Goal: Entertainment & Leisure: Browse casually

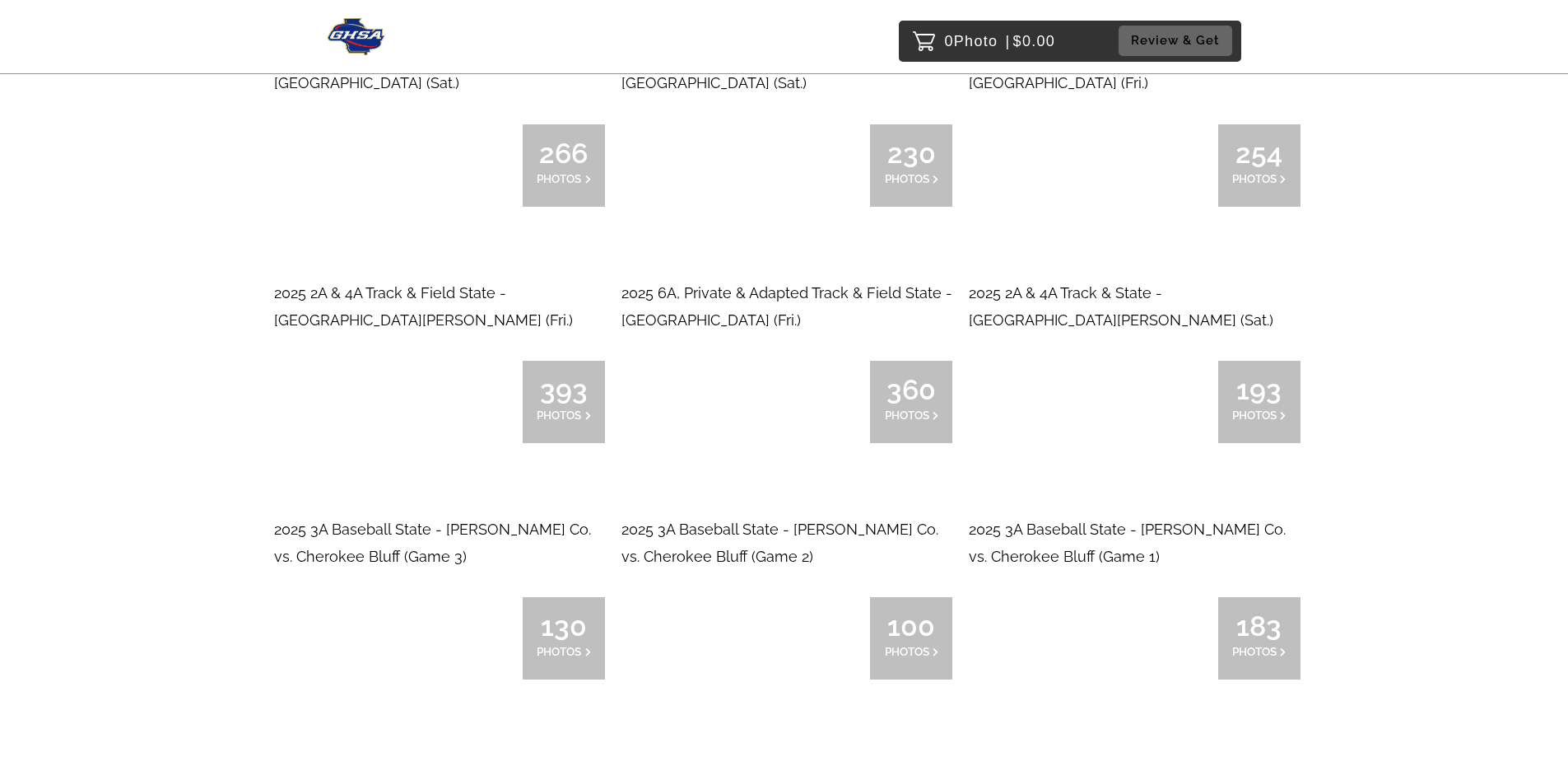
scroll to position [577, 0]
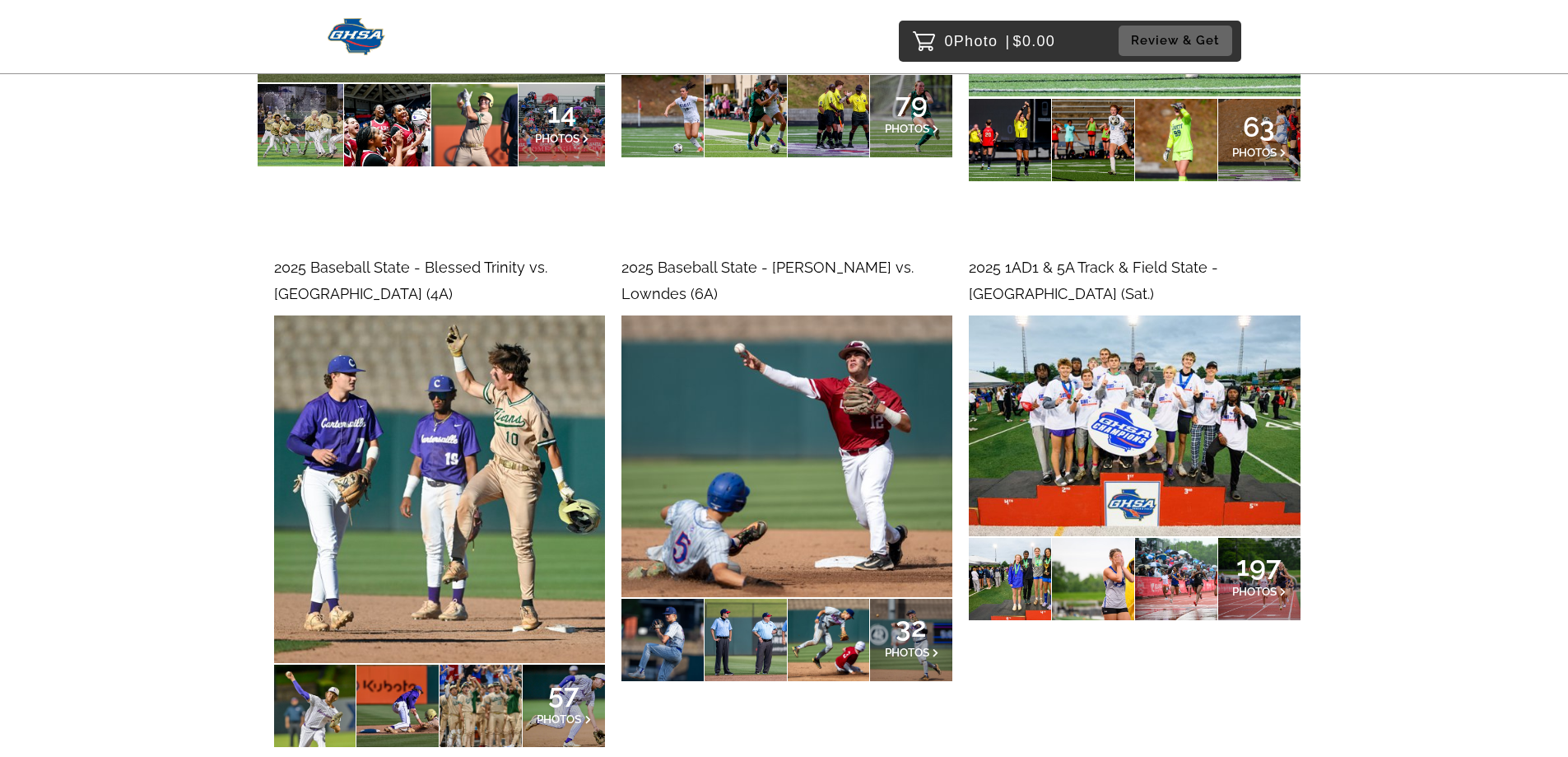
click at [1181, 538] on div at bounding box center [1176, 578] width 82 height 82
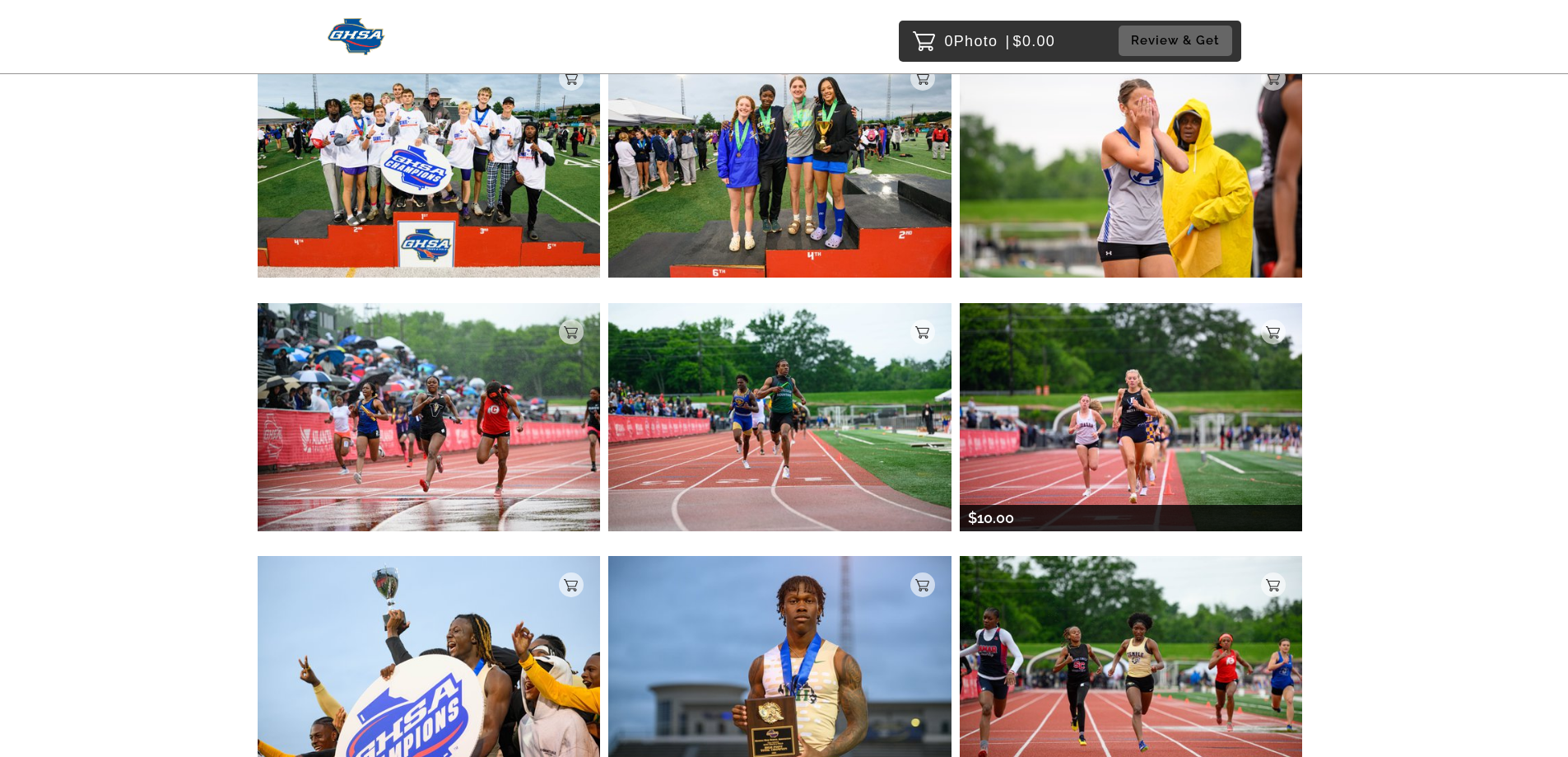
scroll to position [494, 0]
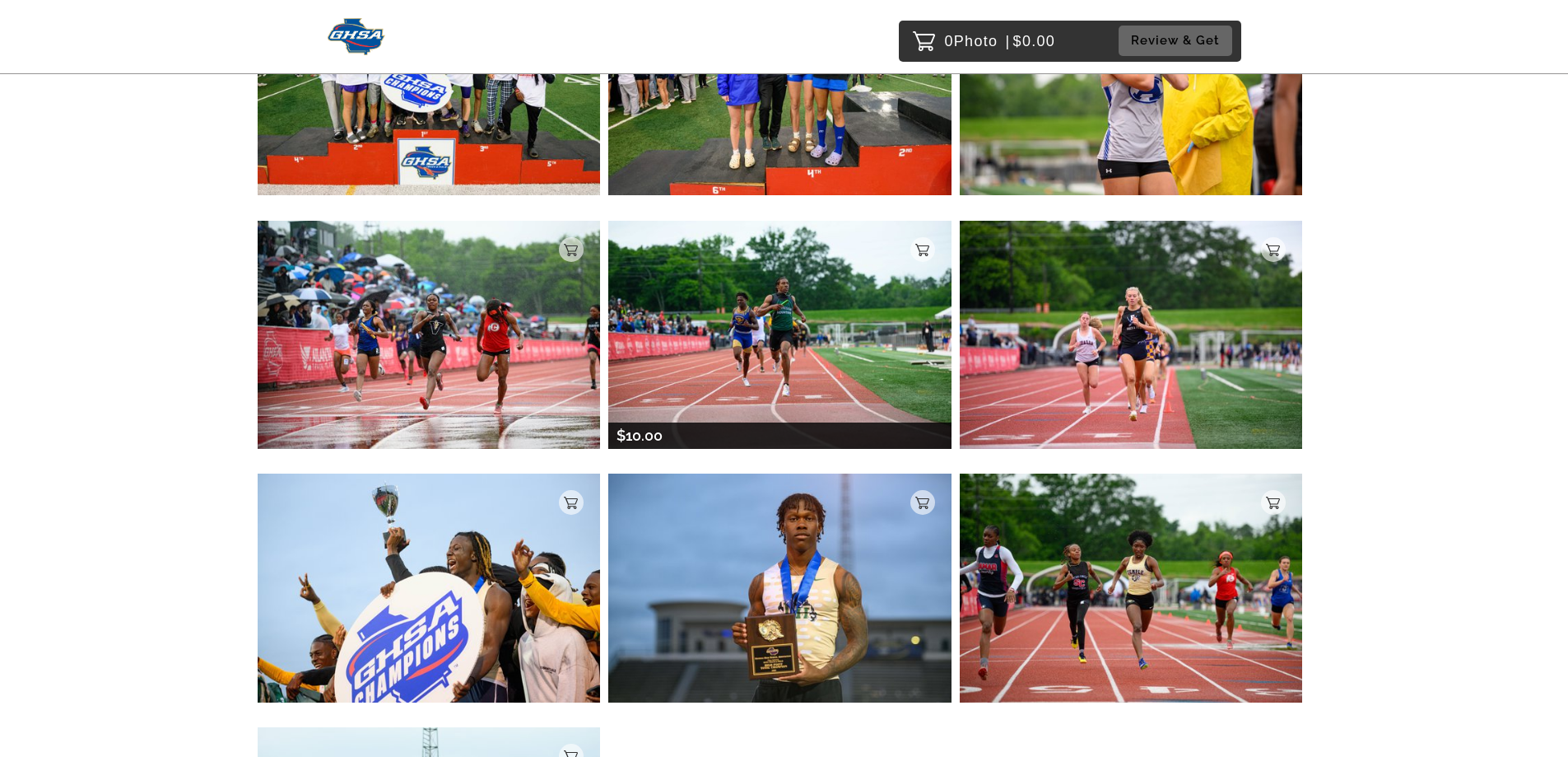
click at [859, 308] on img at bounding box center [779, 335] width 343 height 228
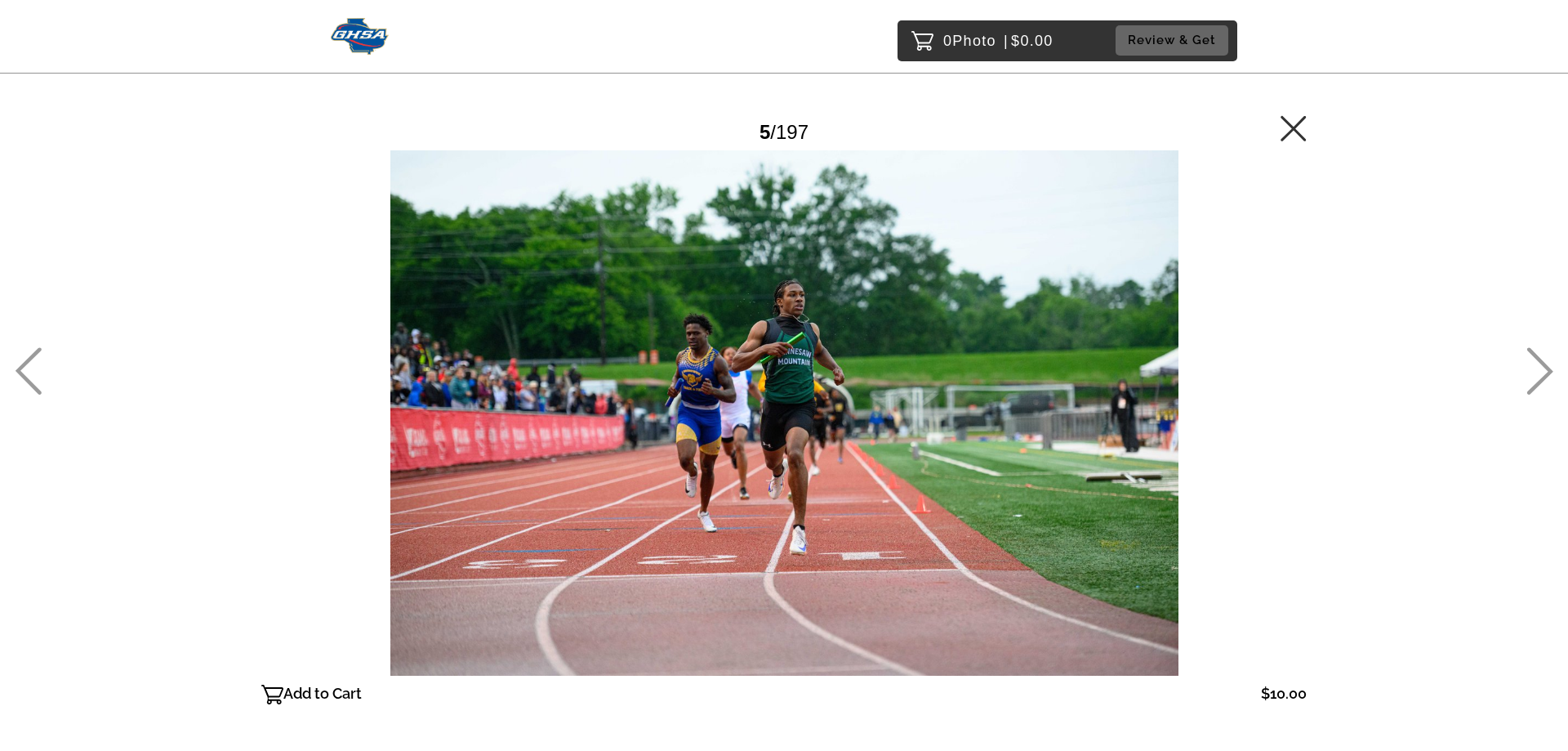
click at [31, 387] on icon at bounding box center [28, 370] width 27 height 47
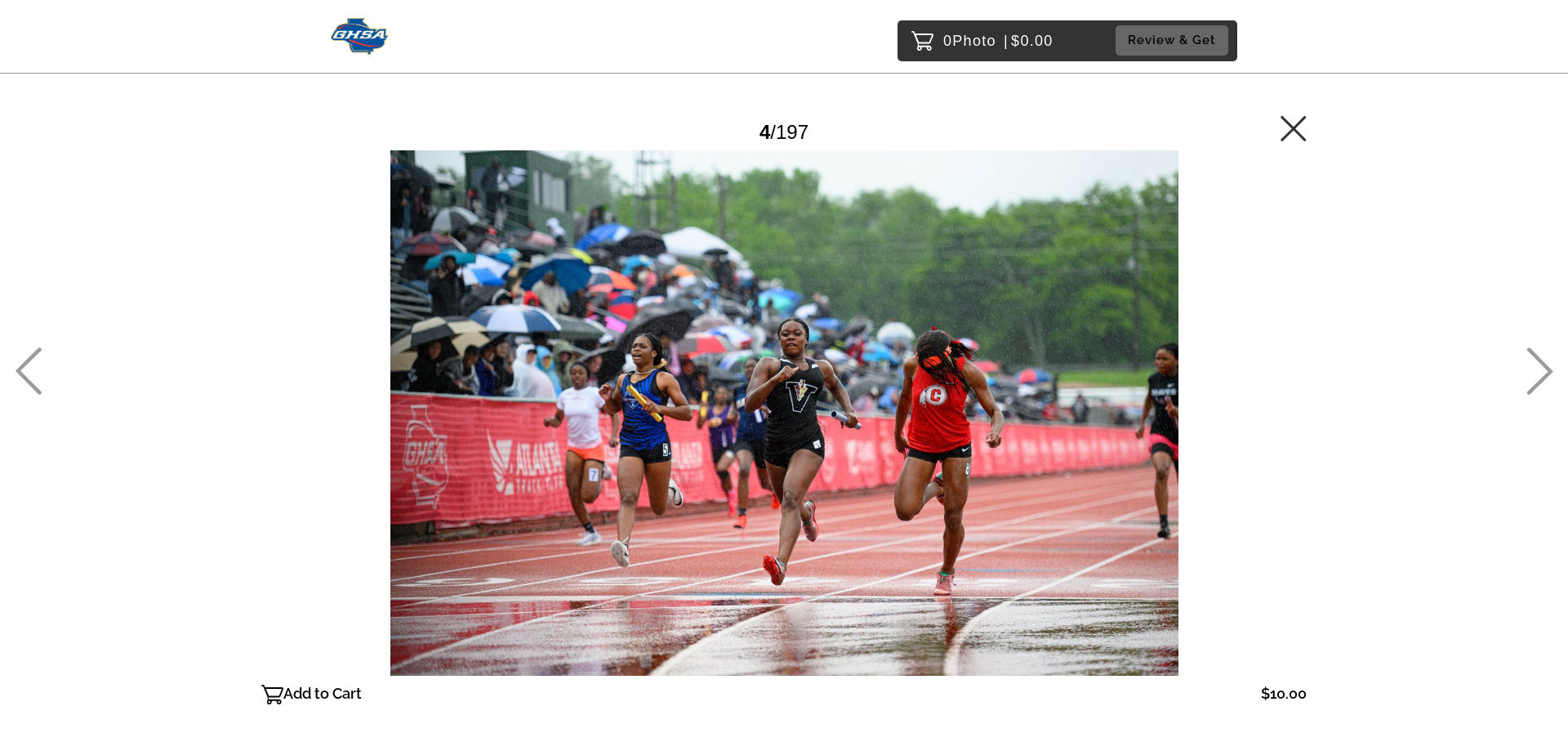
click at [1543, 378] on icon at bounding box center [1540, 371] width 26 height 47
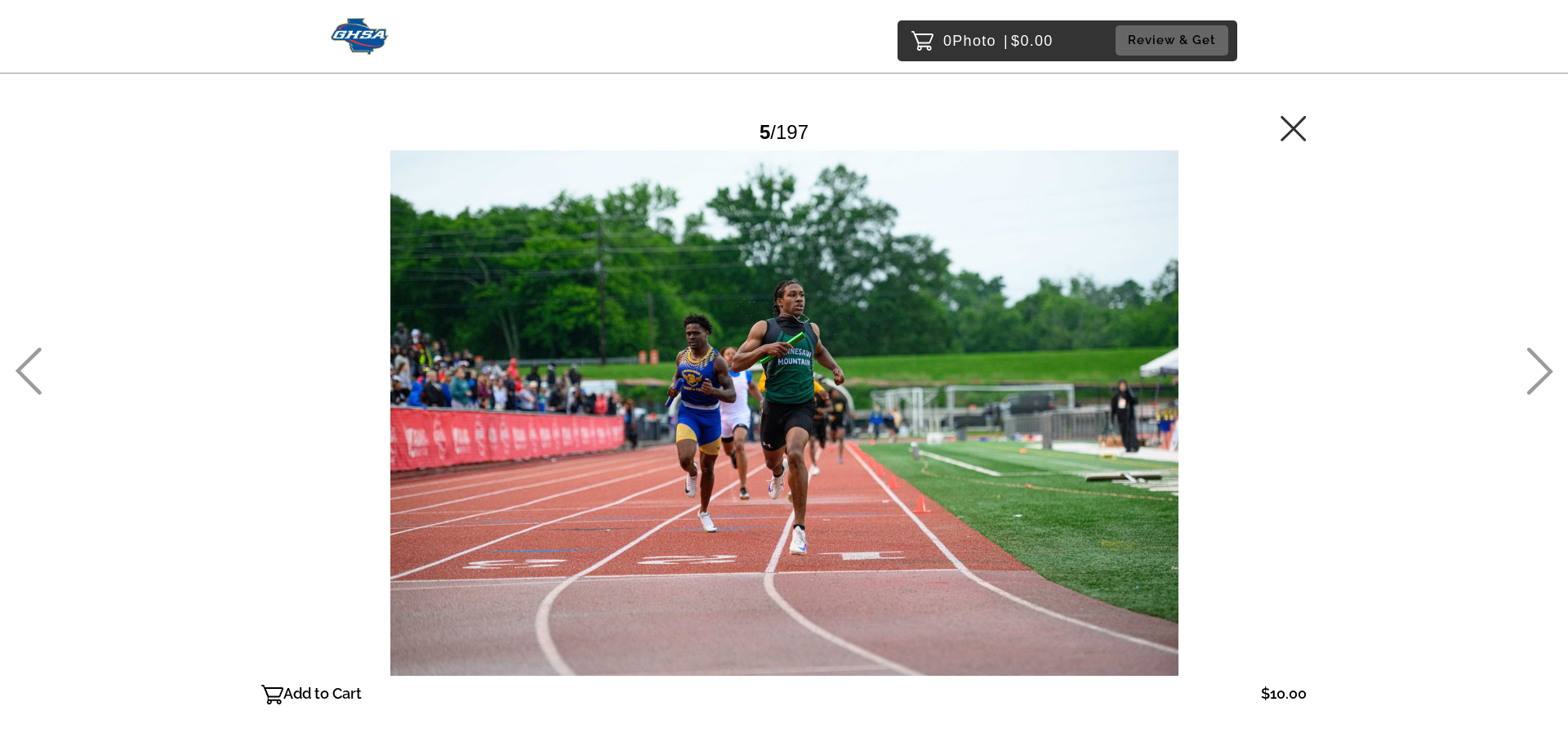
click at [1528, 375] on icon at bounding box center [1539, 370] width 27 height 47
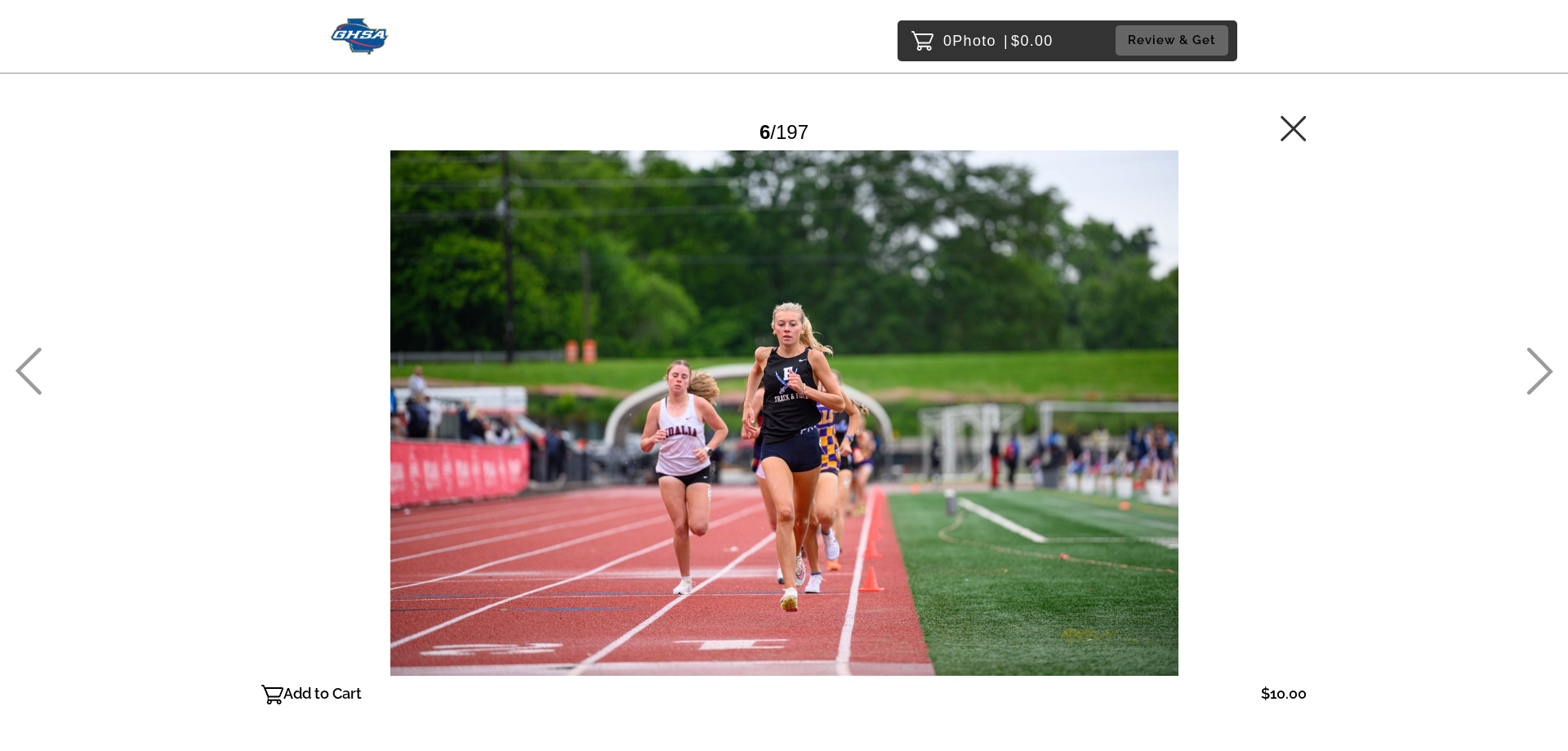
click at [1527, 375] on icon at bounding box center [1539, 370] width 27 height 47
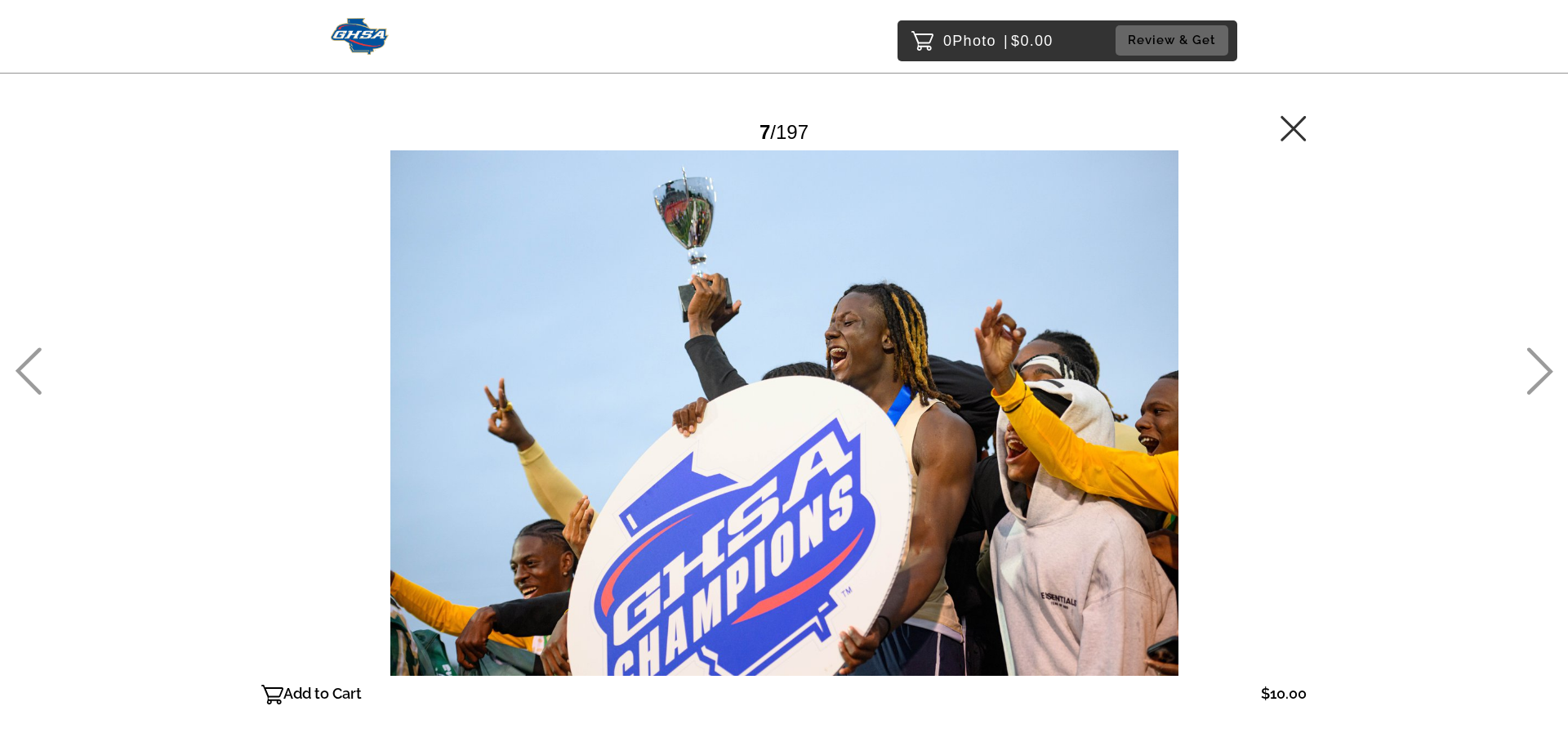
click at [1527, 375] on icon at bounding box center [1539, 370] width 27 height 47
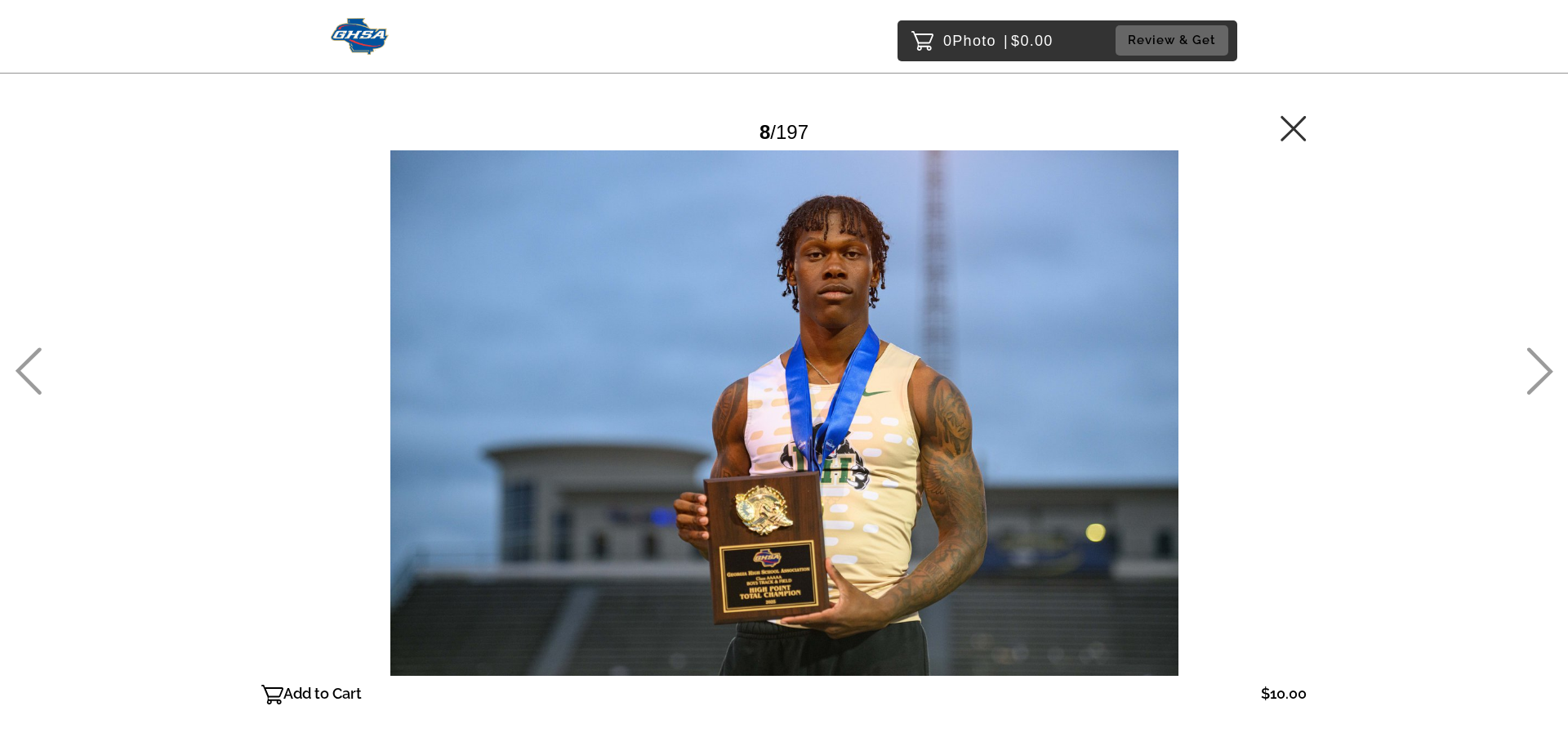
click at [1527, 375] on icon at bounding box center [1539, 370] width 27 height 47
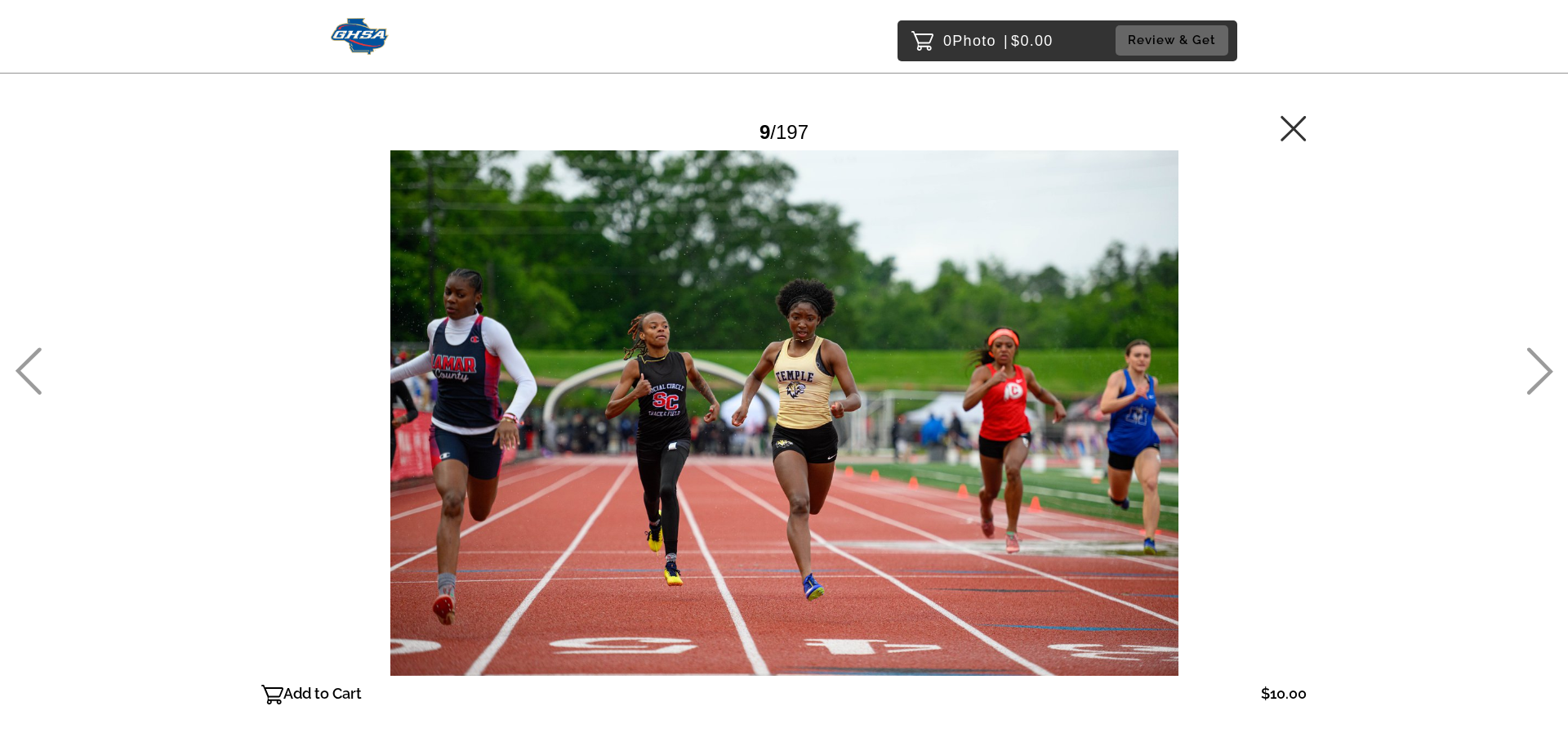
click at [1299, 130] on icon at bounding box center [1294, 129] width 26 height 26
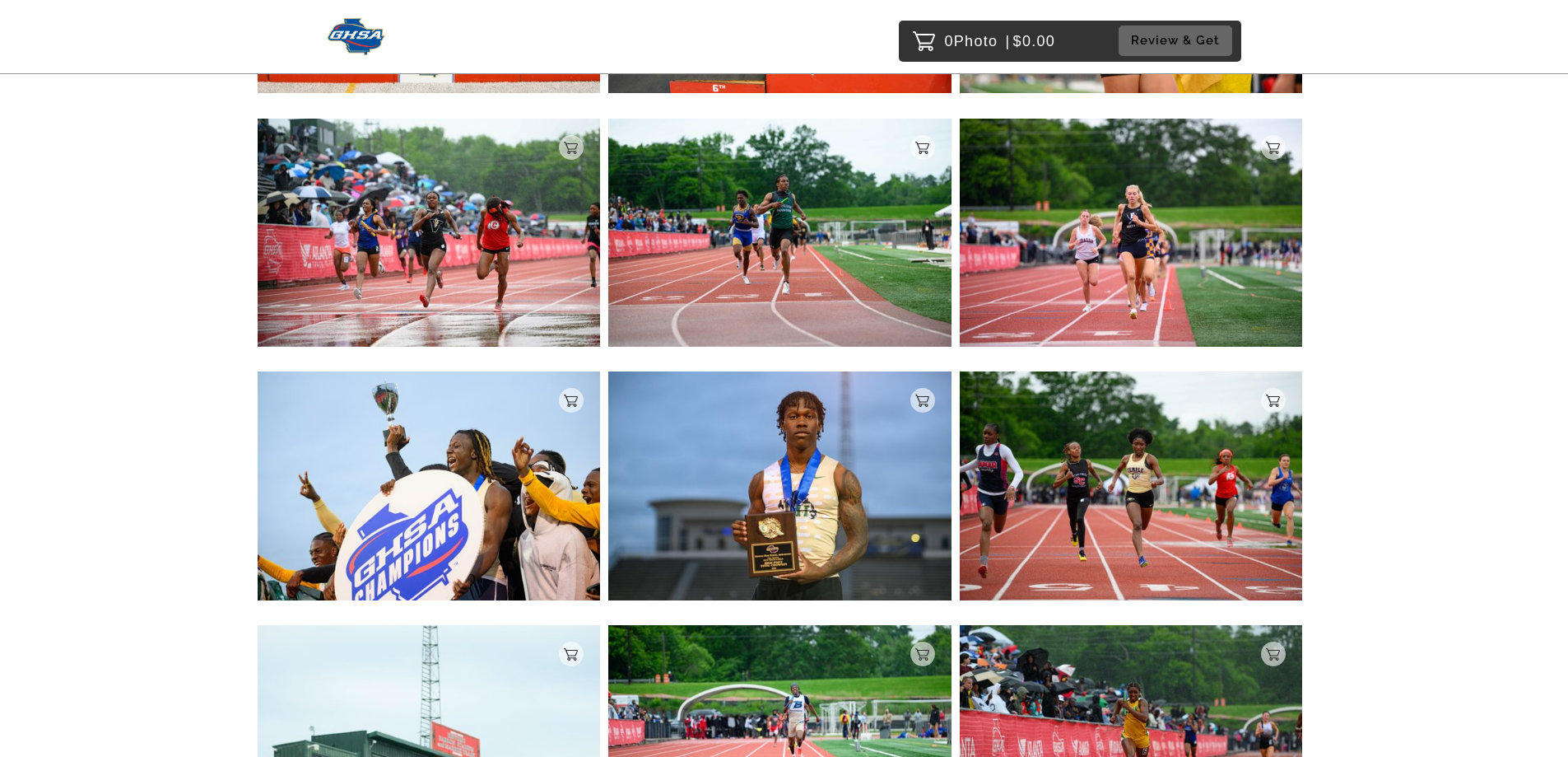
scroll to position [926, 0]
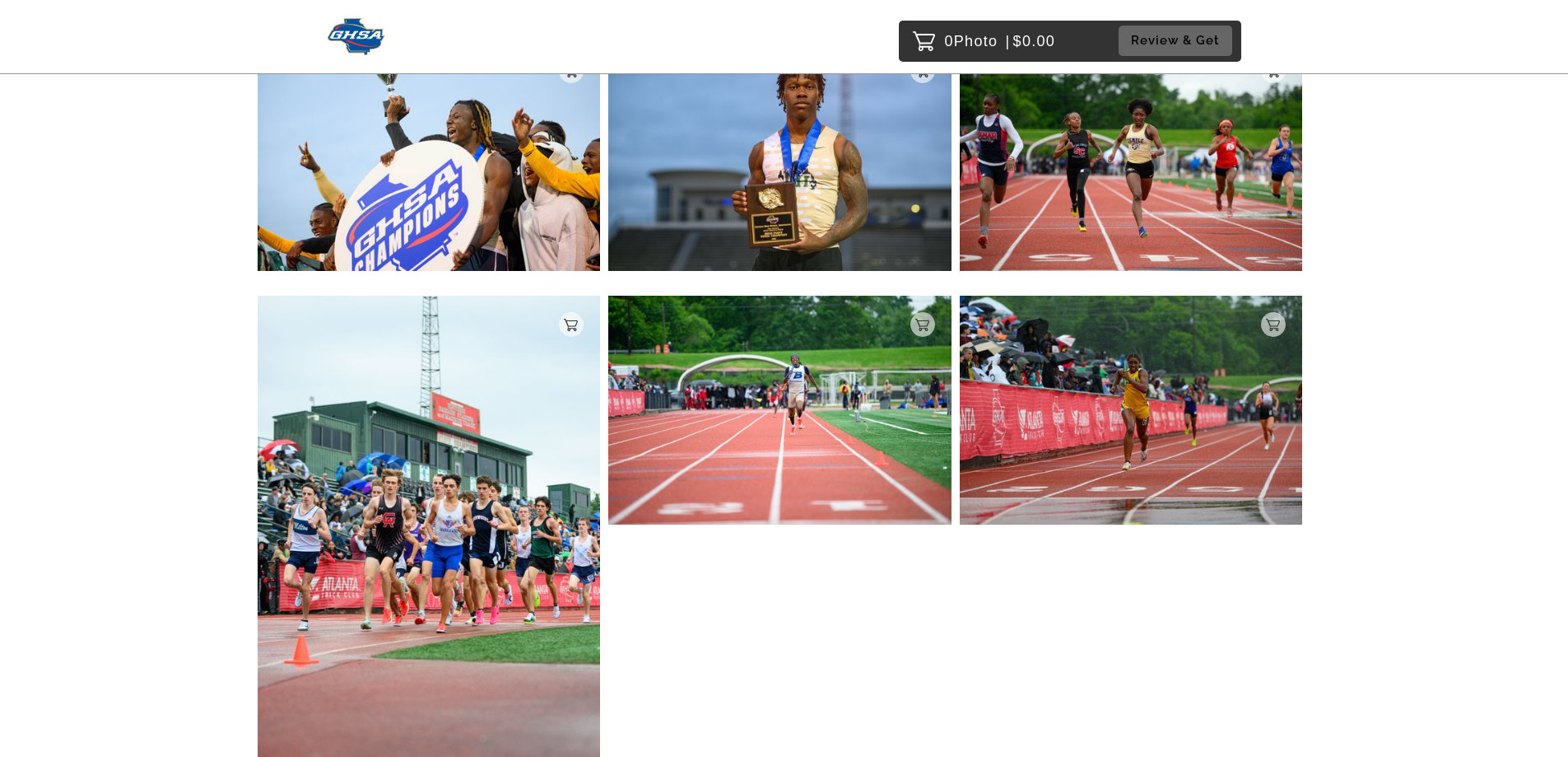
click at [502, 508] on img at bounding box center [429, 553] width 343 height 514
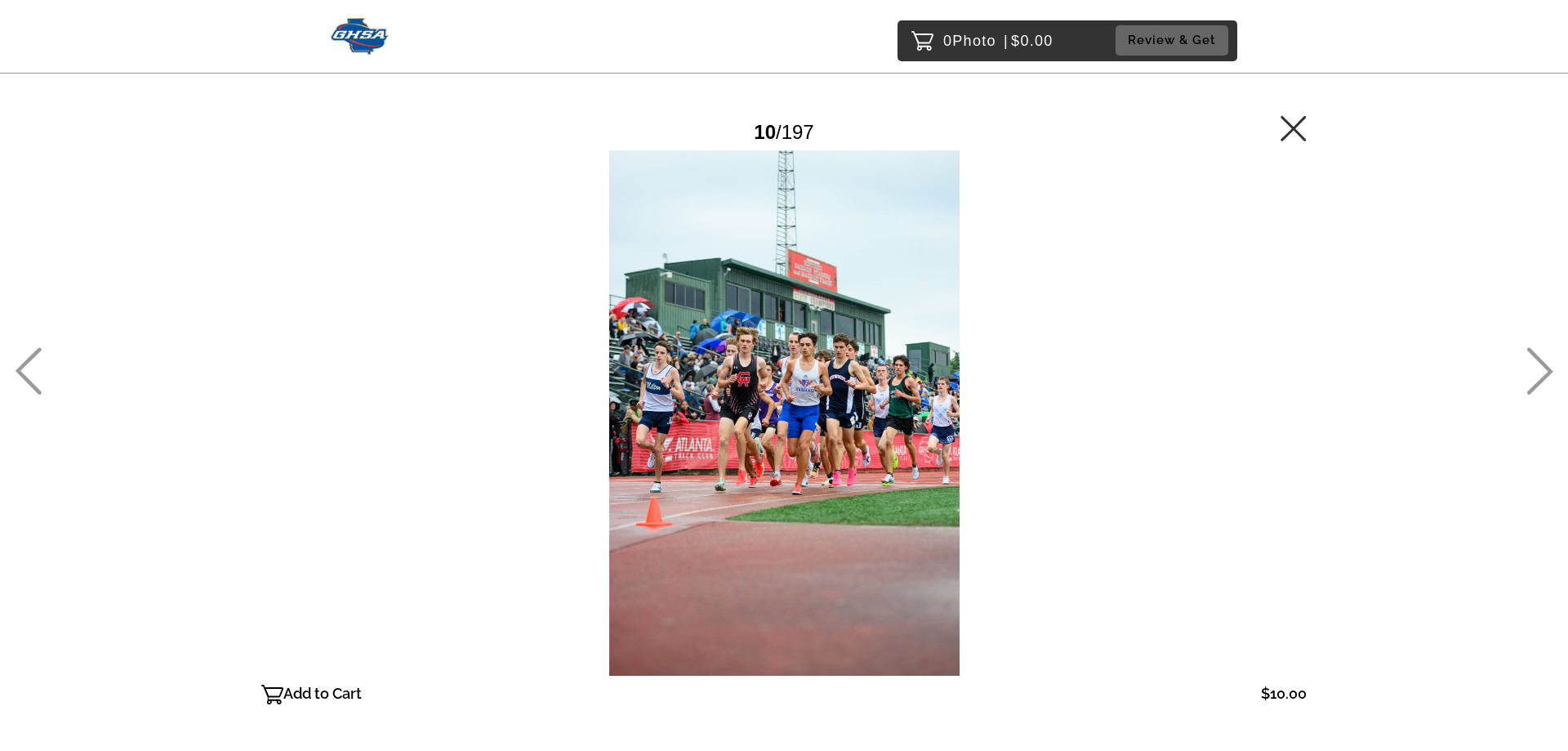
click at [1540, 370] on icon at bounding box center [1539, 370] width 27 height 47
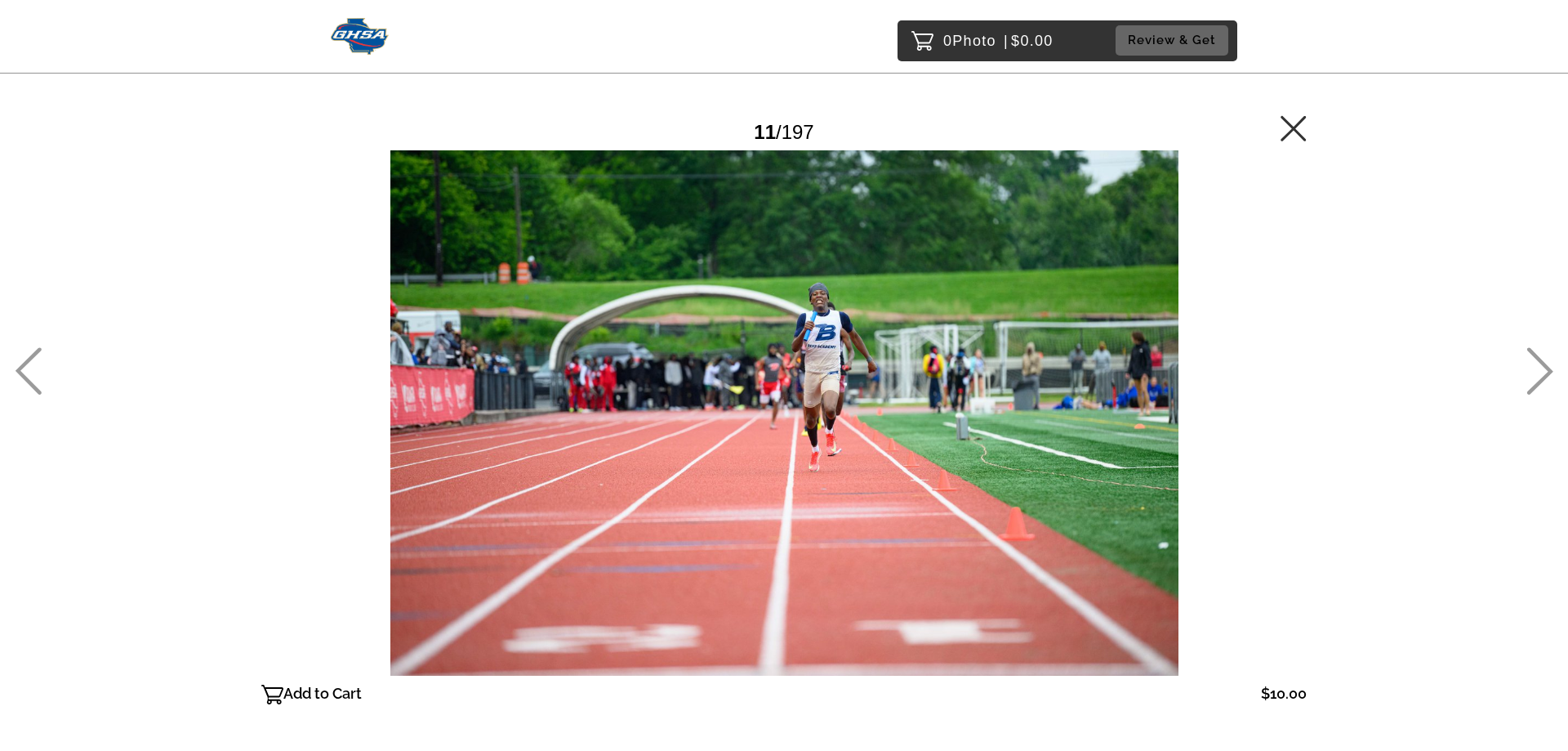
click at [1299, 136] on icon at bounding box center [1294, 129] width 26 height 26
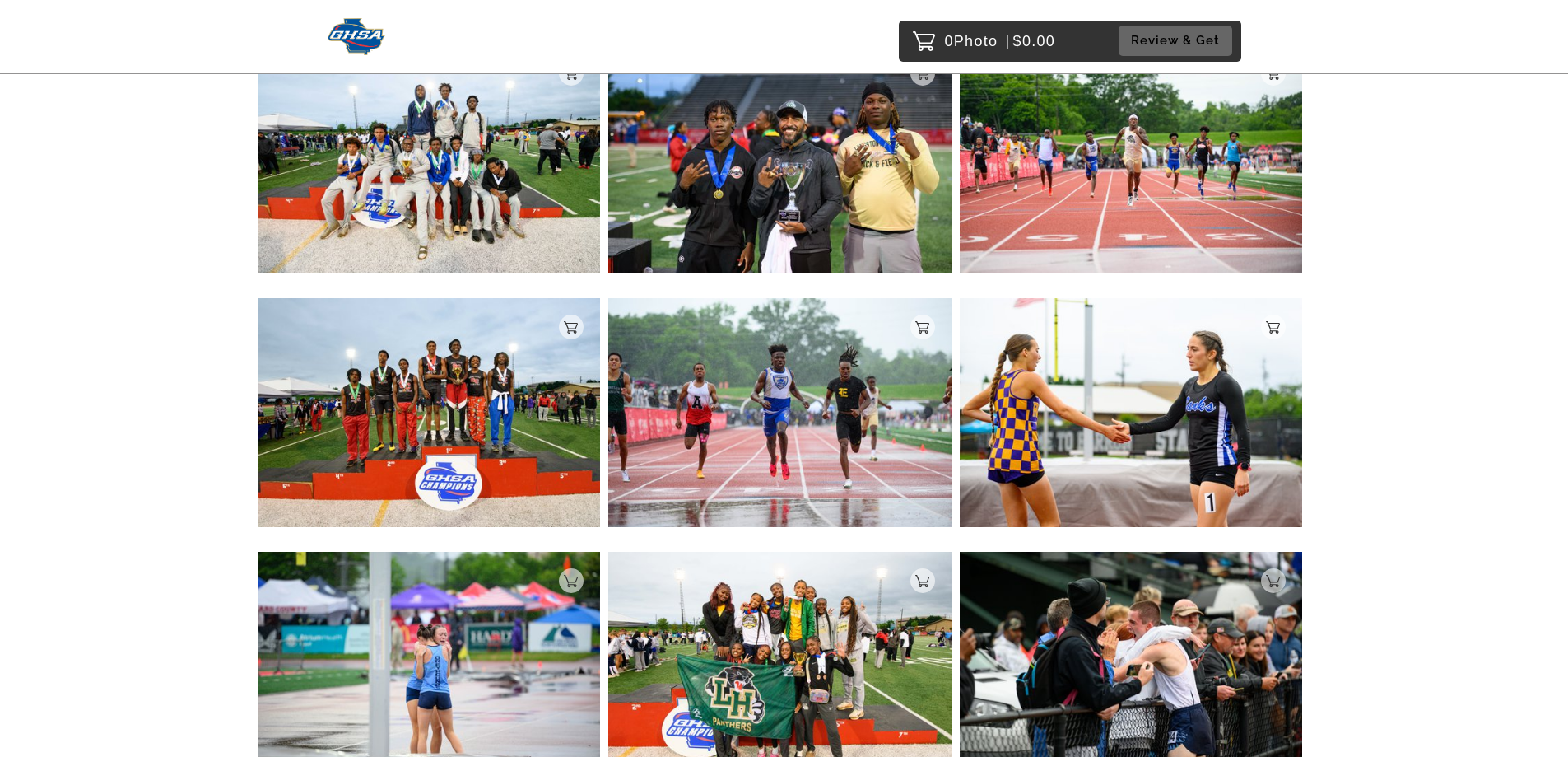
scroll to position [3827, 0]
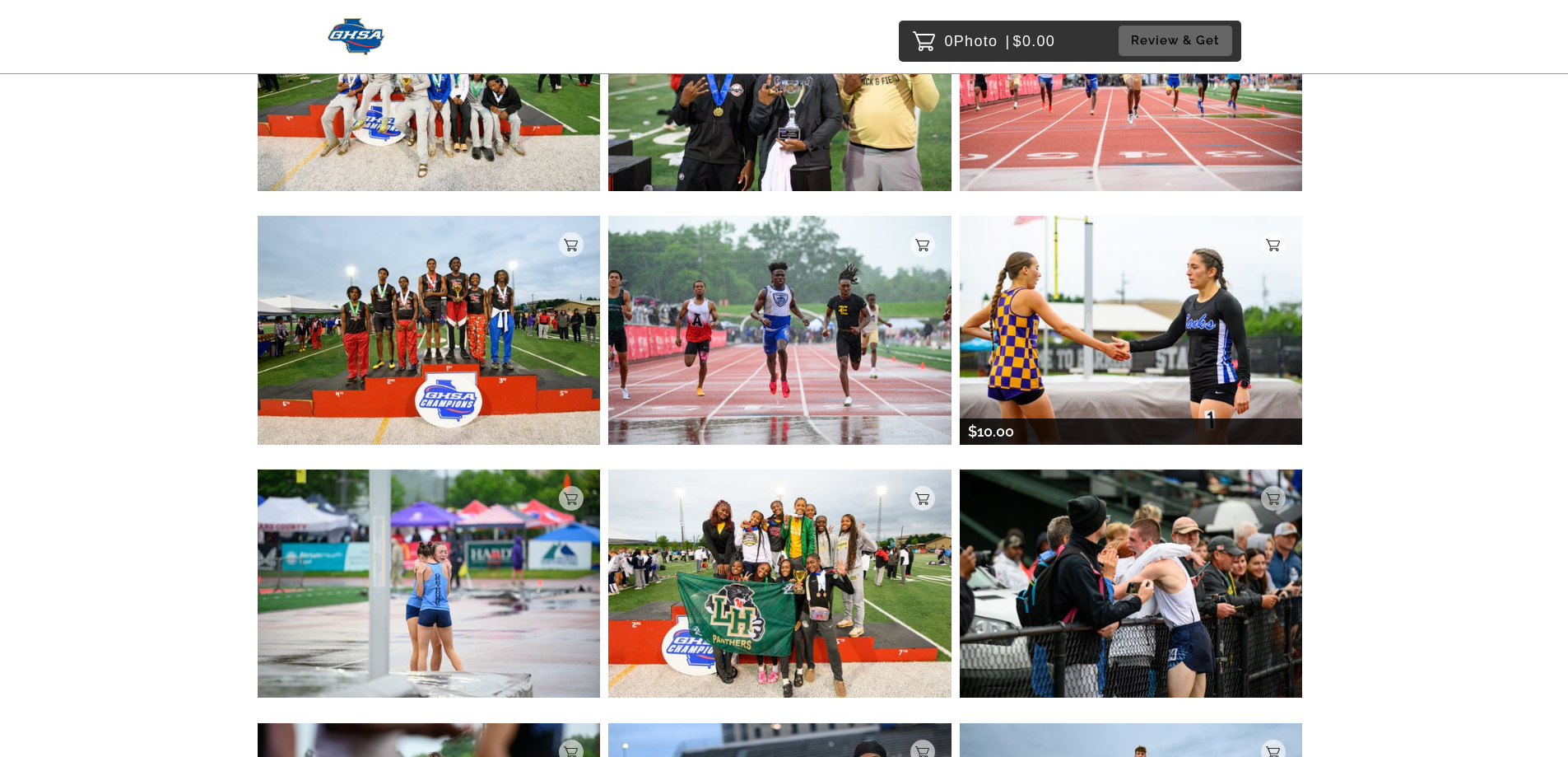
click at [1066, 316] on img at bounding box center [1130, 330] width 343 height 228
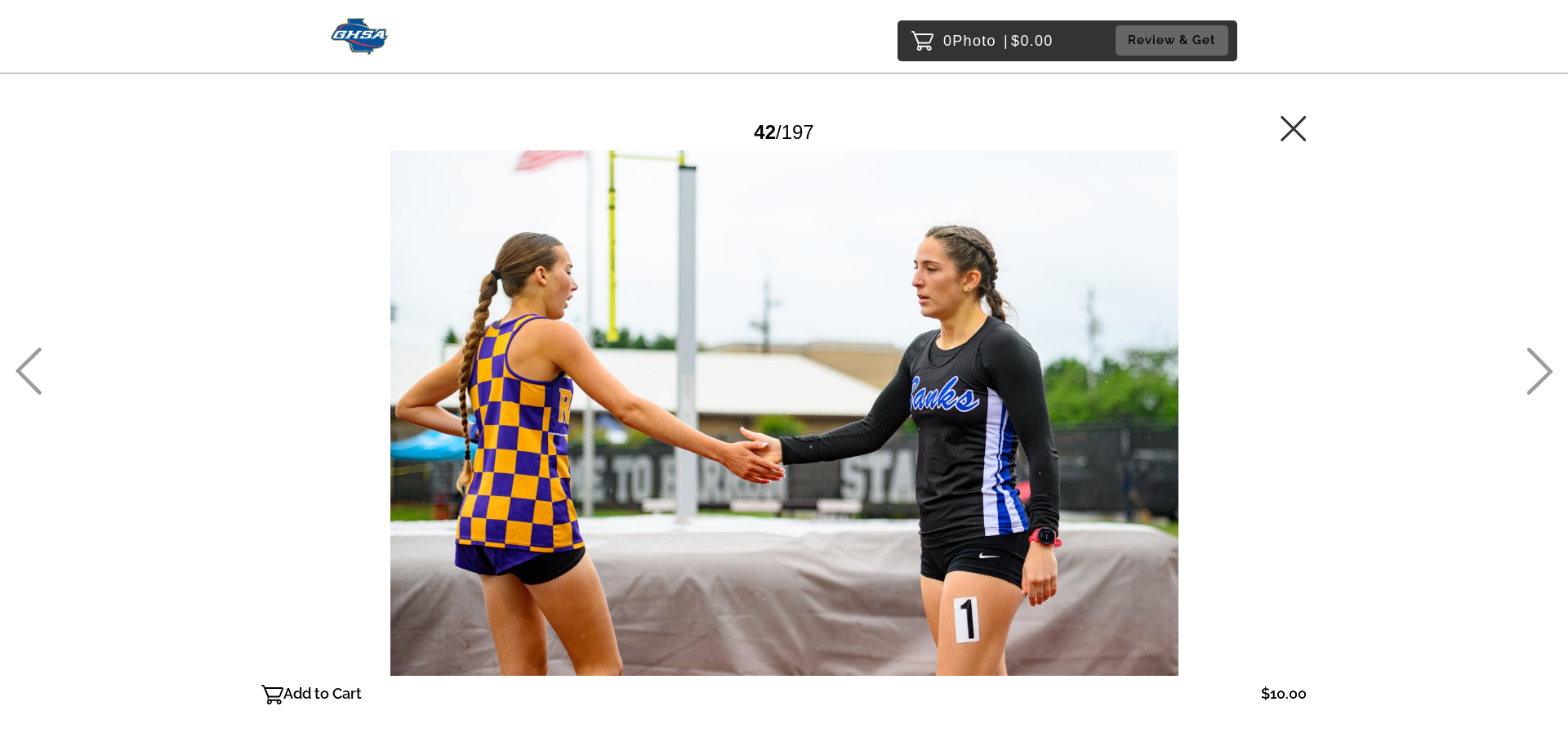
click at [1302, 123] on icon at bounding box center [1294, 129] width 26 height 26
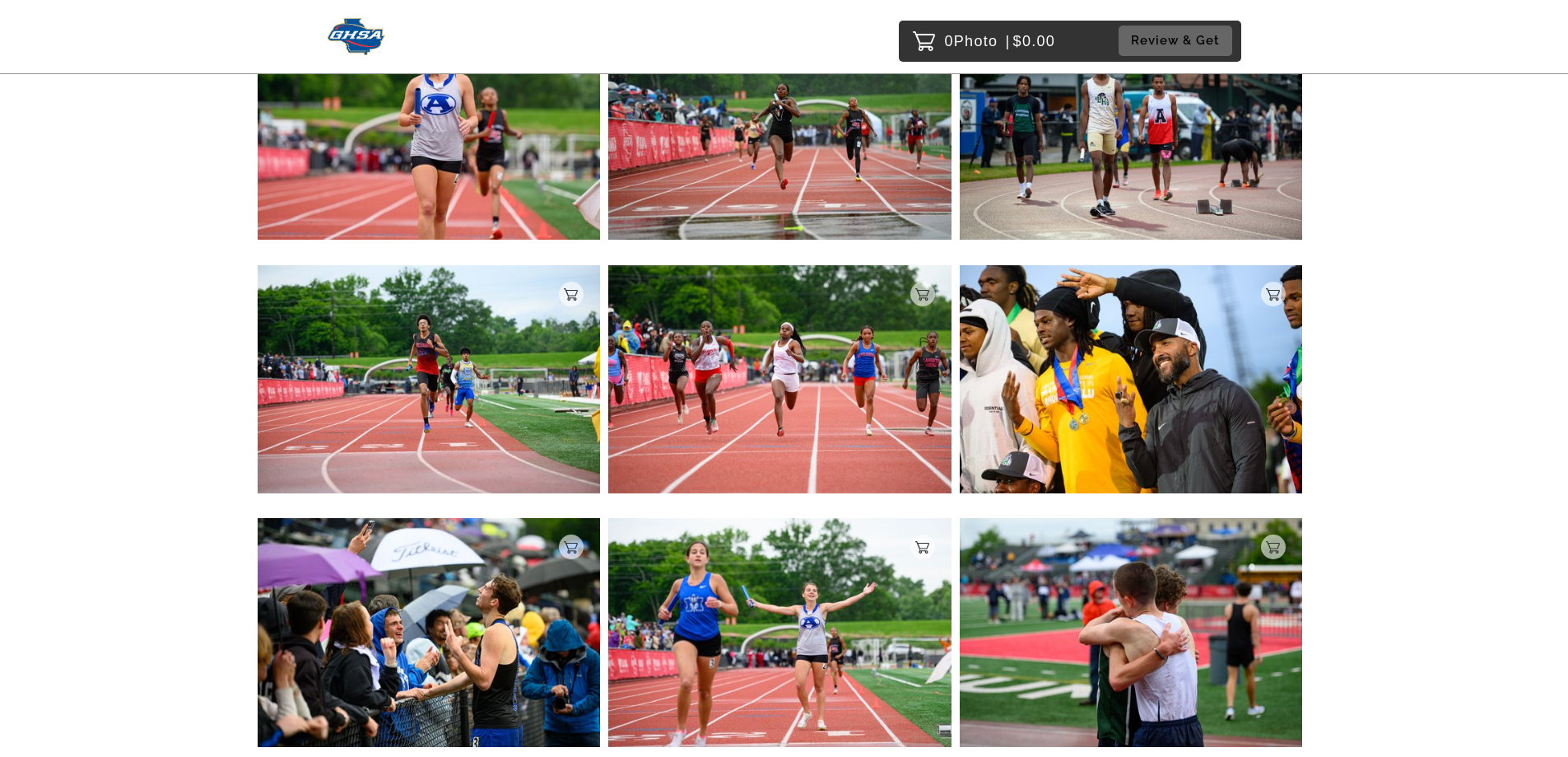
scroll to position [6618, 0]
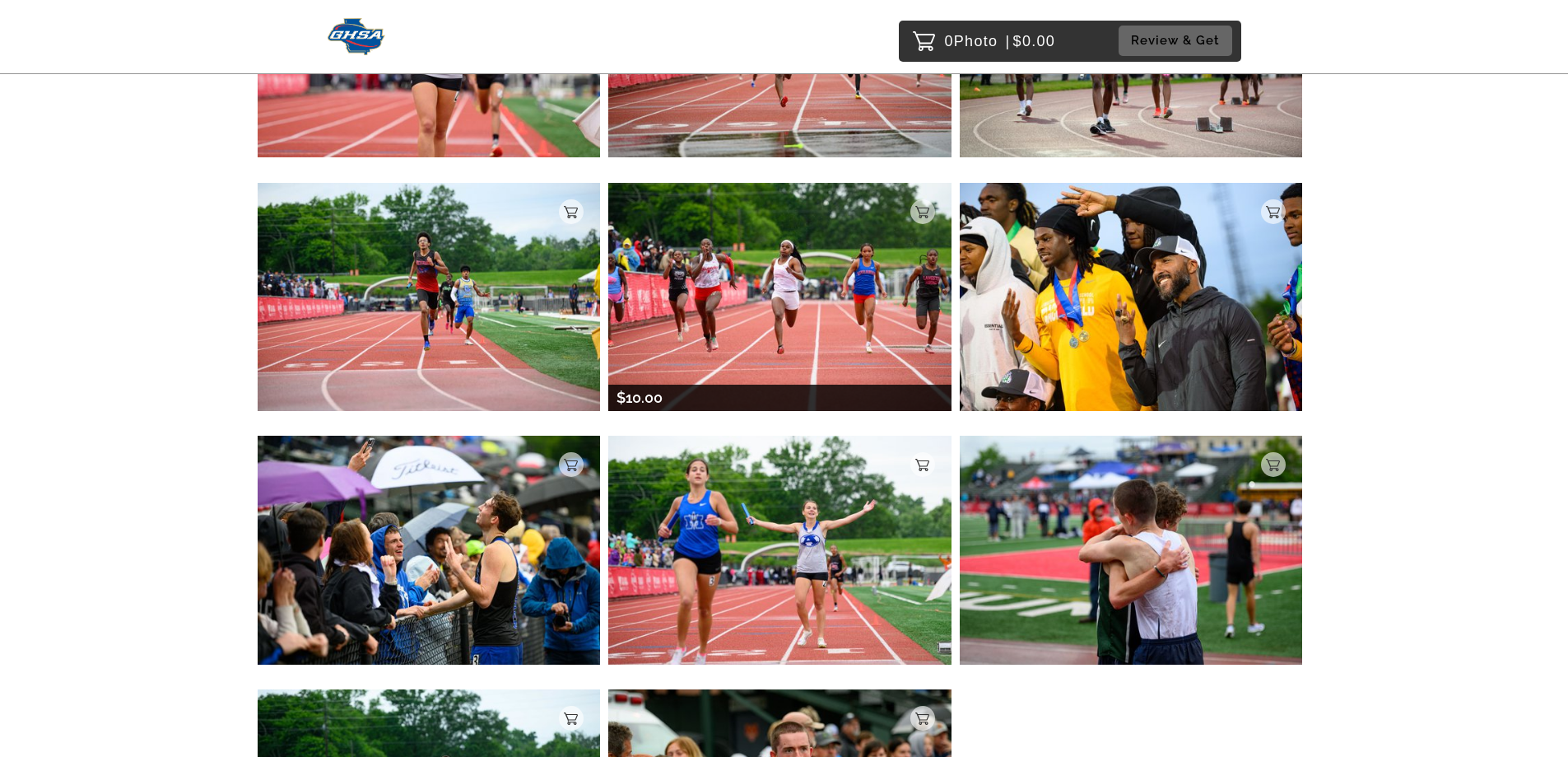
click at [811, 283] on img at bounding box center [779, 297] width 343 height 228
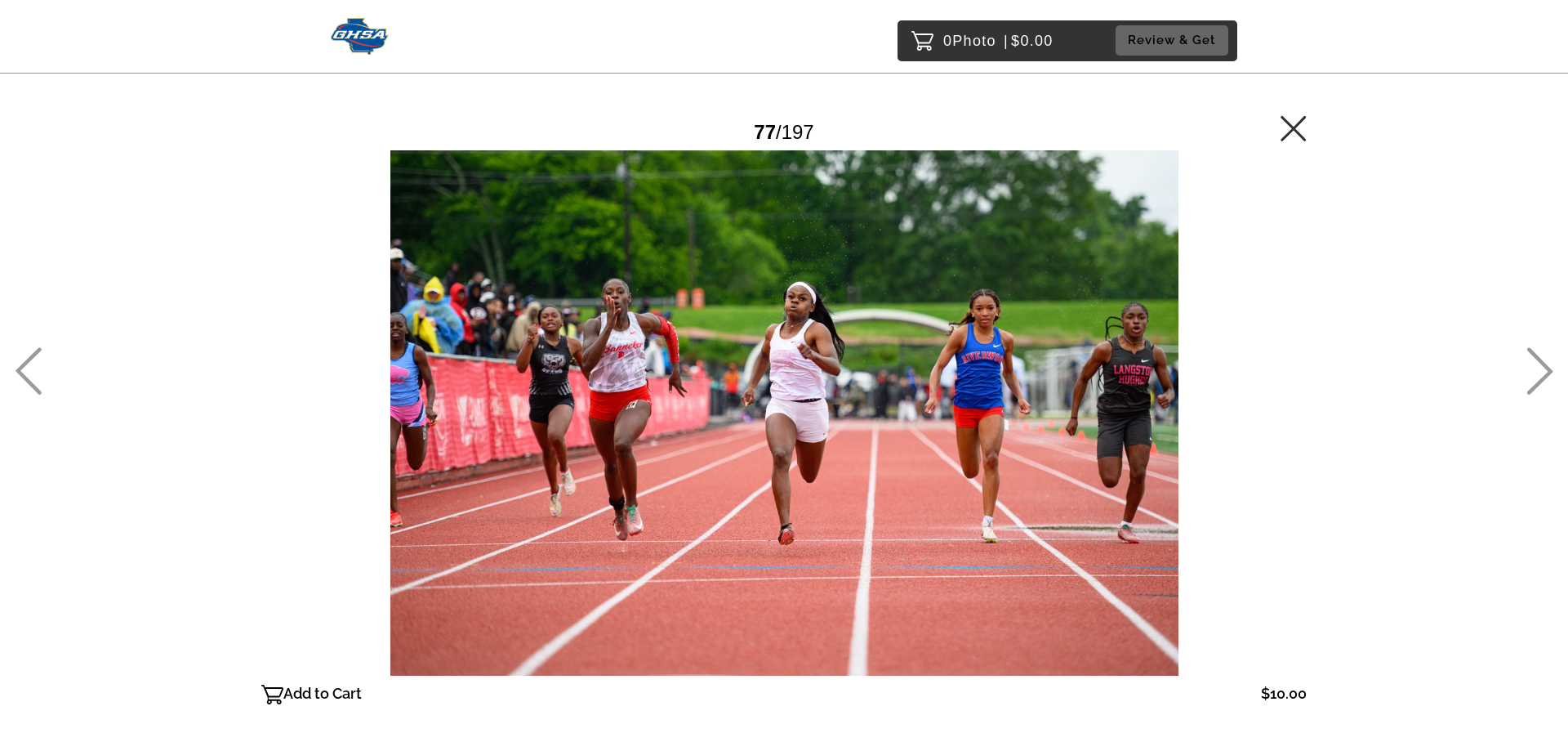
click at [1292, 133] on icon at bounding box center [1294, 129] width 26 height 26
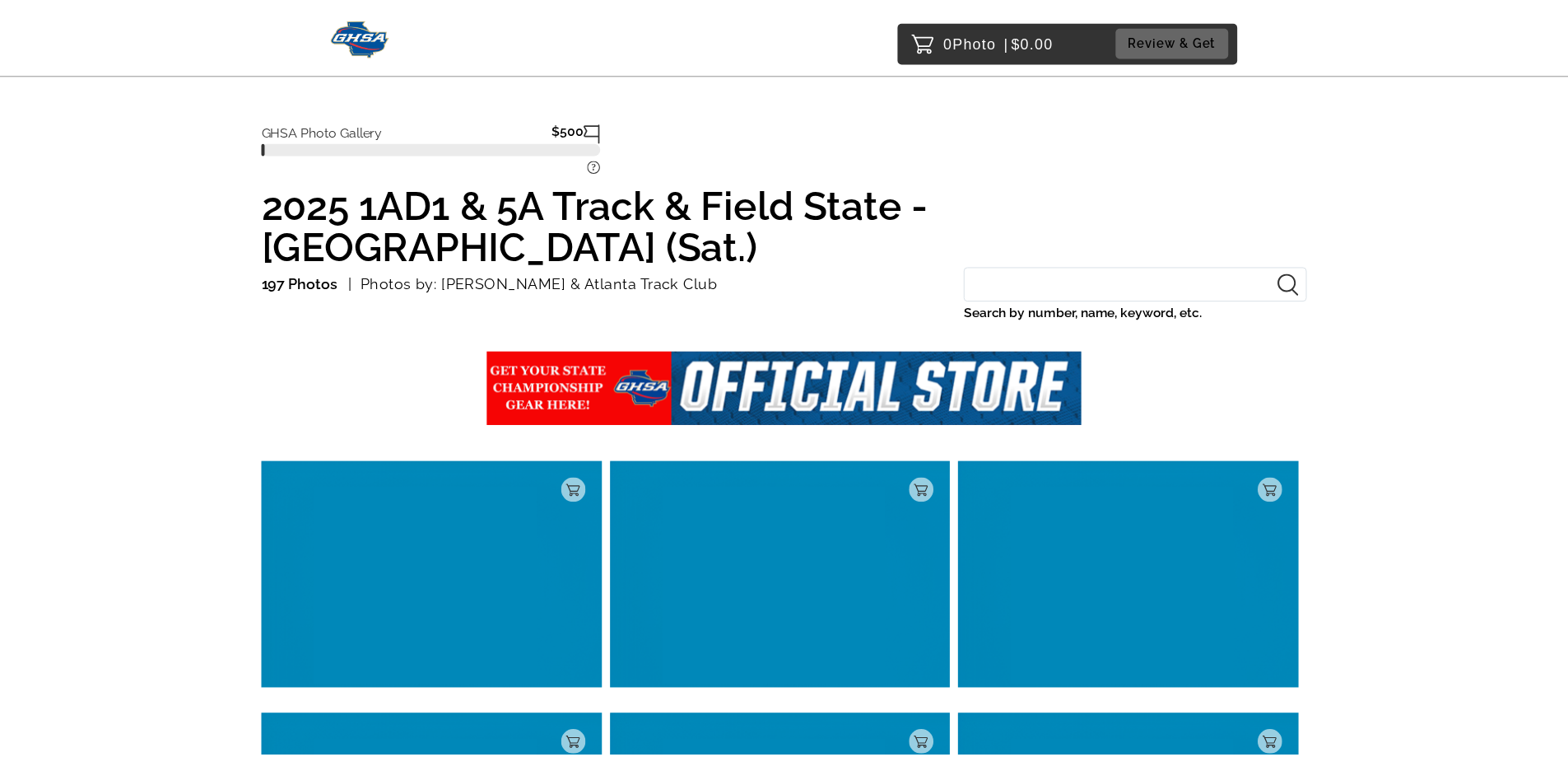
scroll to position [6443, 0]
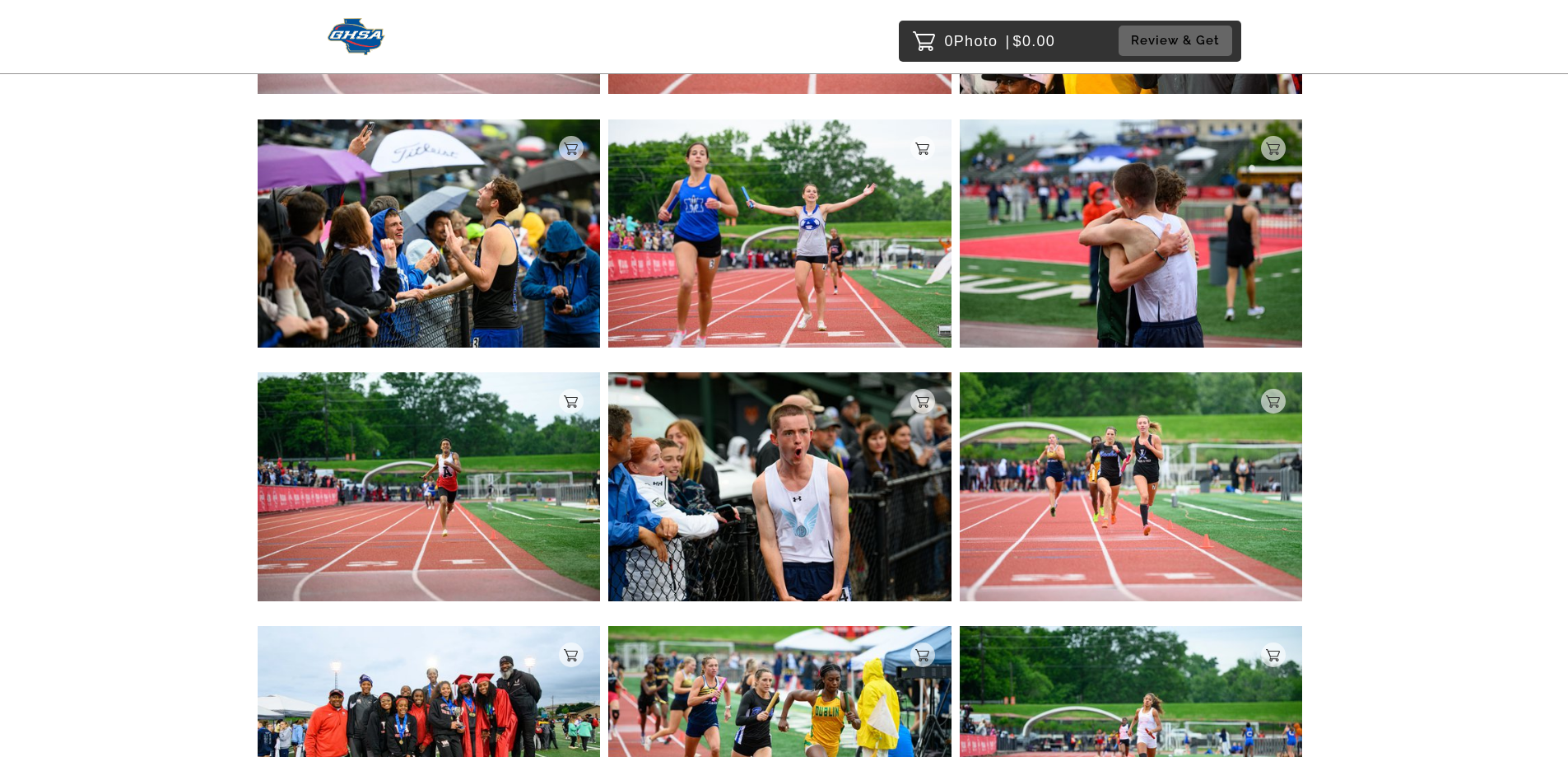
scroll to position [7184, 0]
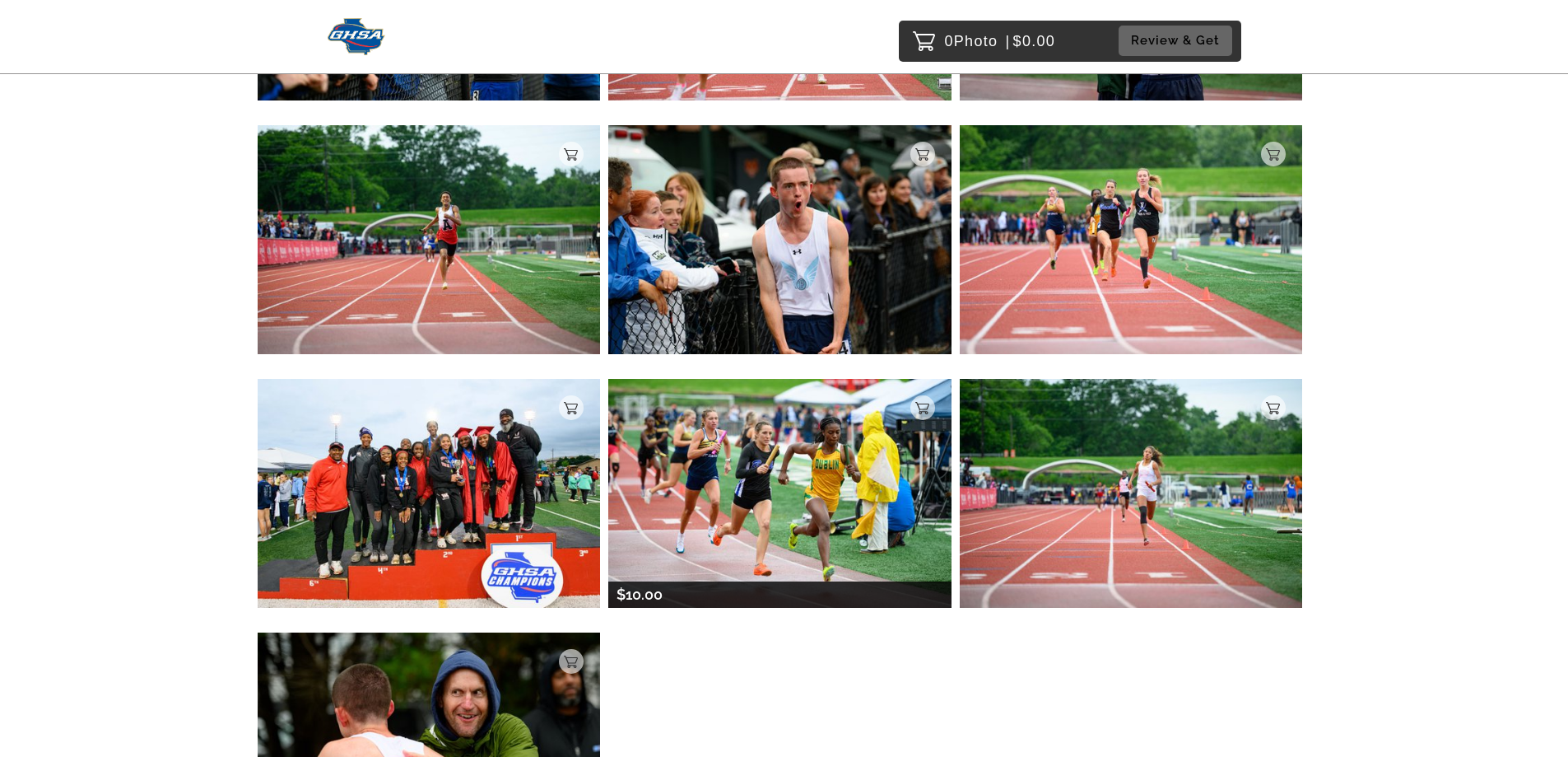
click at [790, 454] on img at bounding box center [779, 493] width 343 height 228
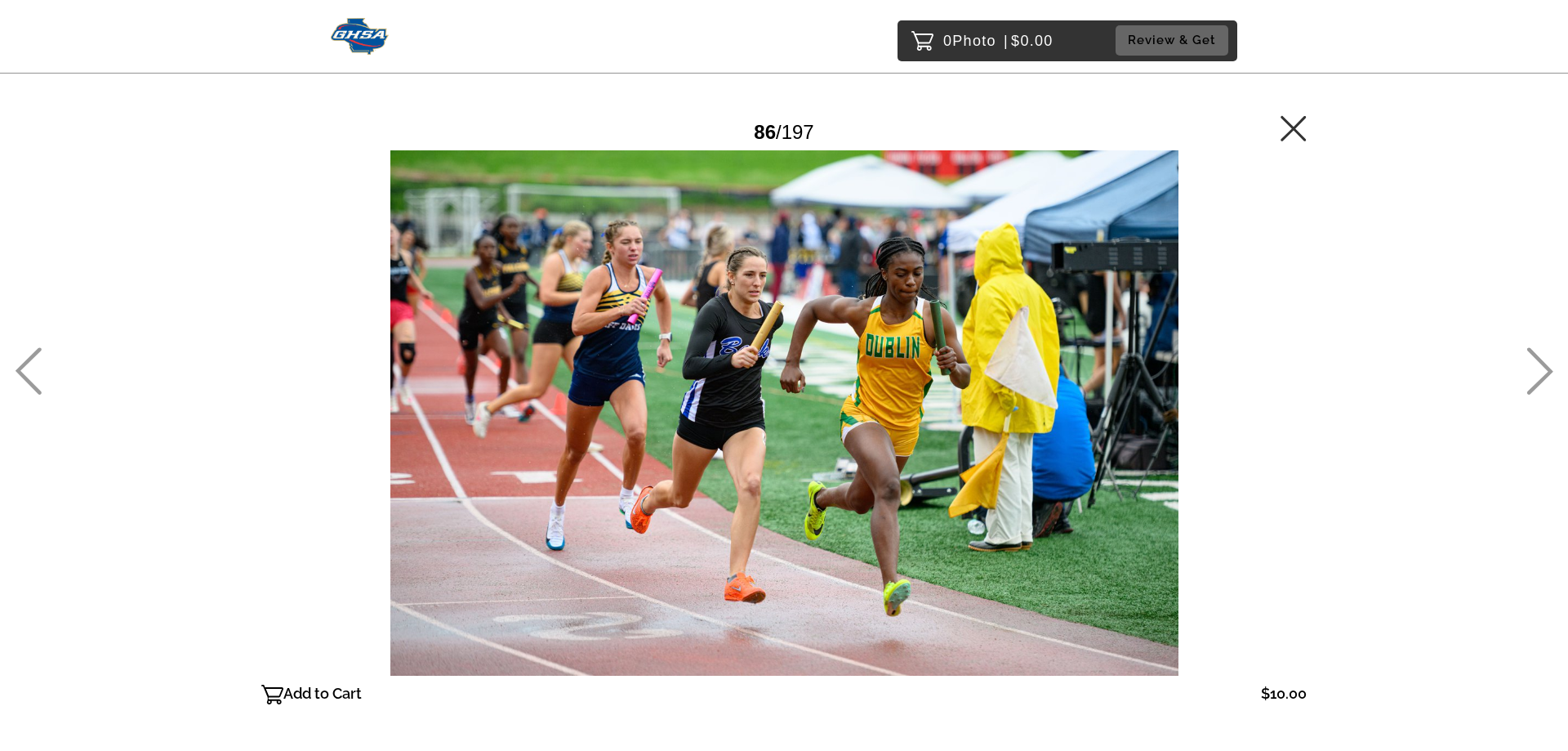
click at [1296, 138] on icon at bounding box center [1294, 129] width 26 height 26
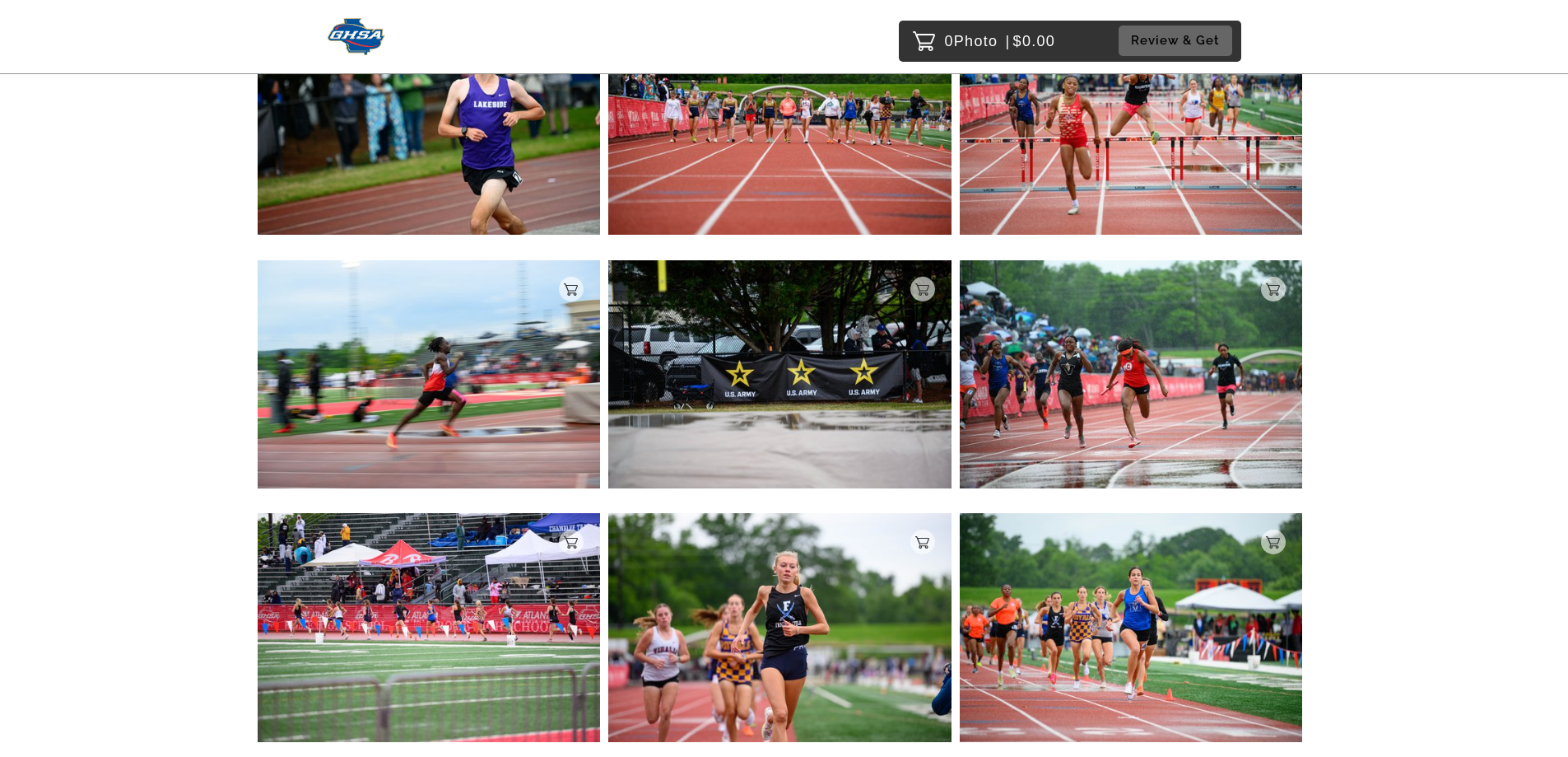
scroll to position [9675, 0]
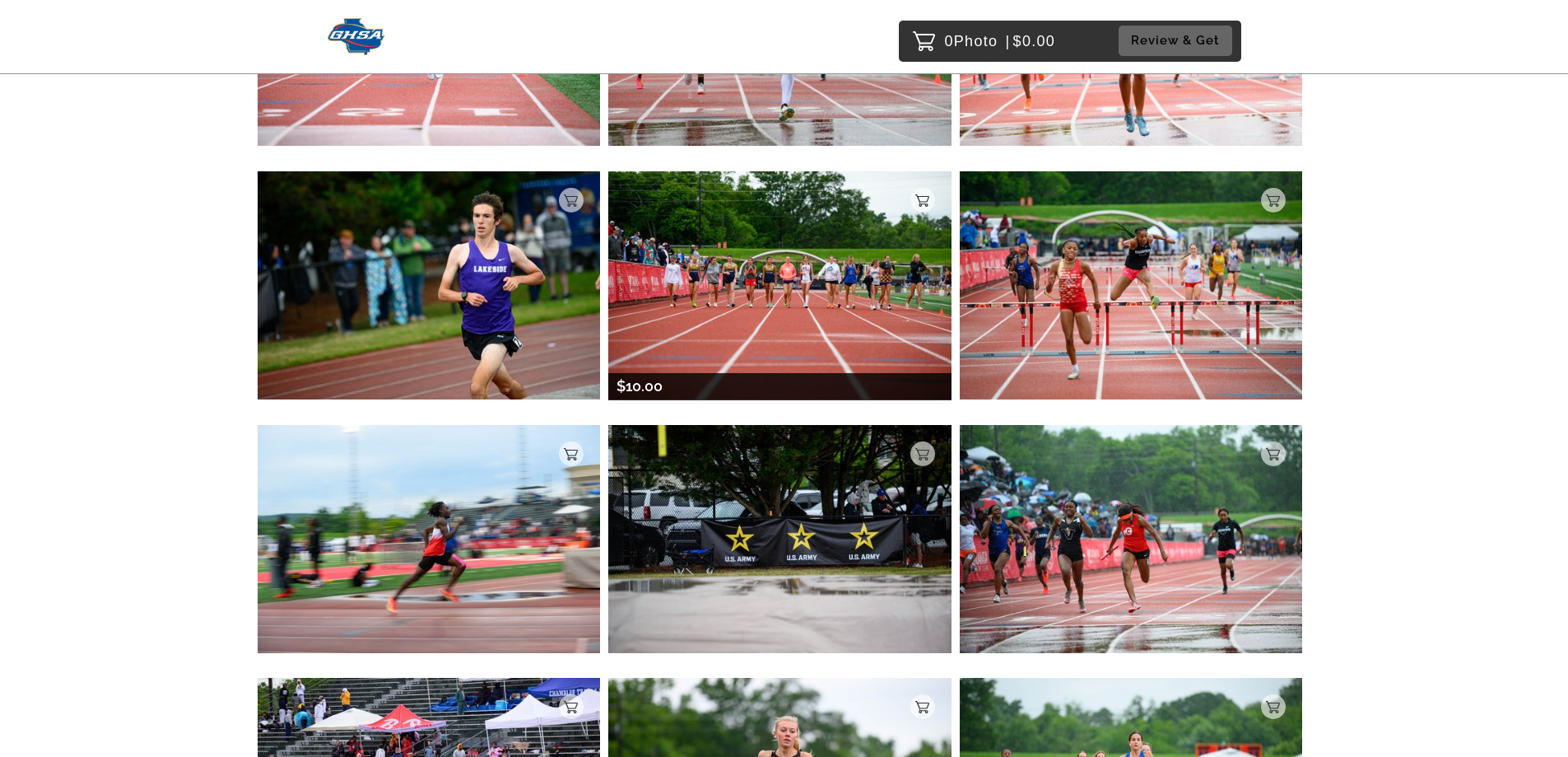
click at [744, 288] on img at bounding box center [779, 285] width 343 height 228
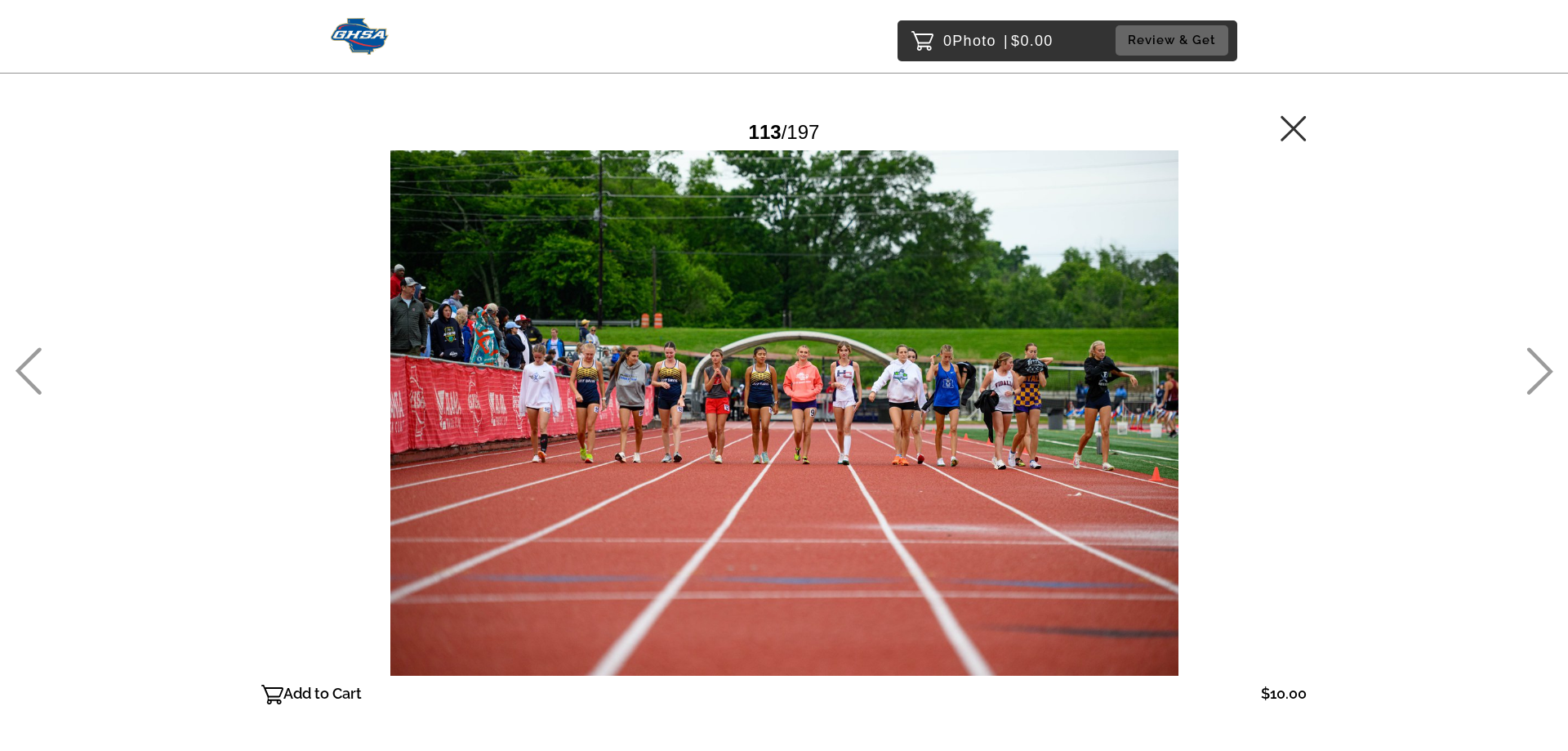
click at [1291, 136] on icon at bounding box center [1294, 129] width 26 height 26
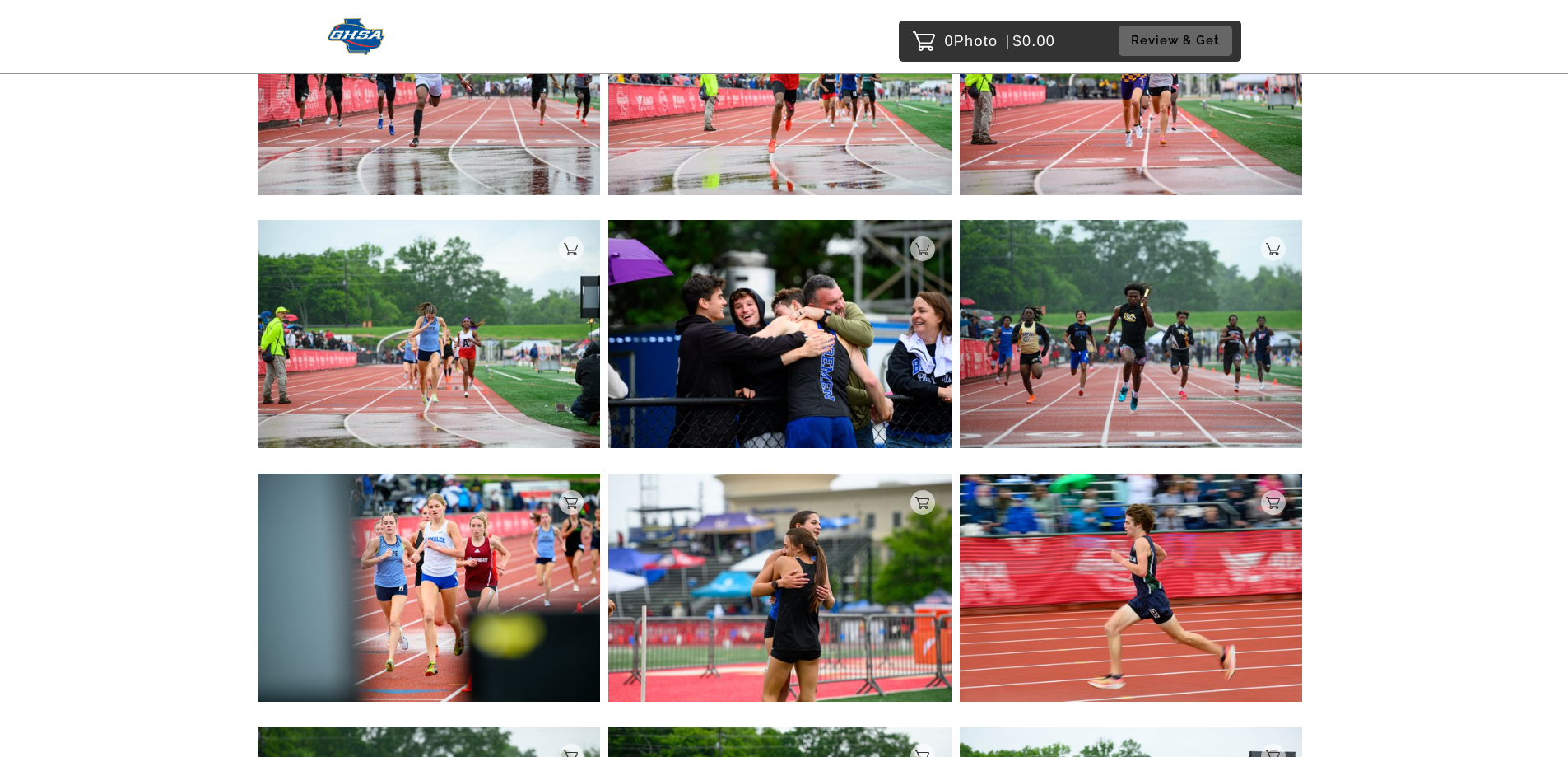
scroll to position [11092, 0]
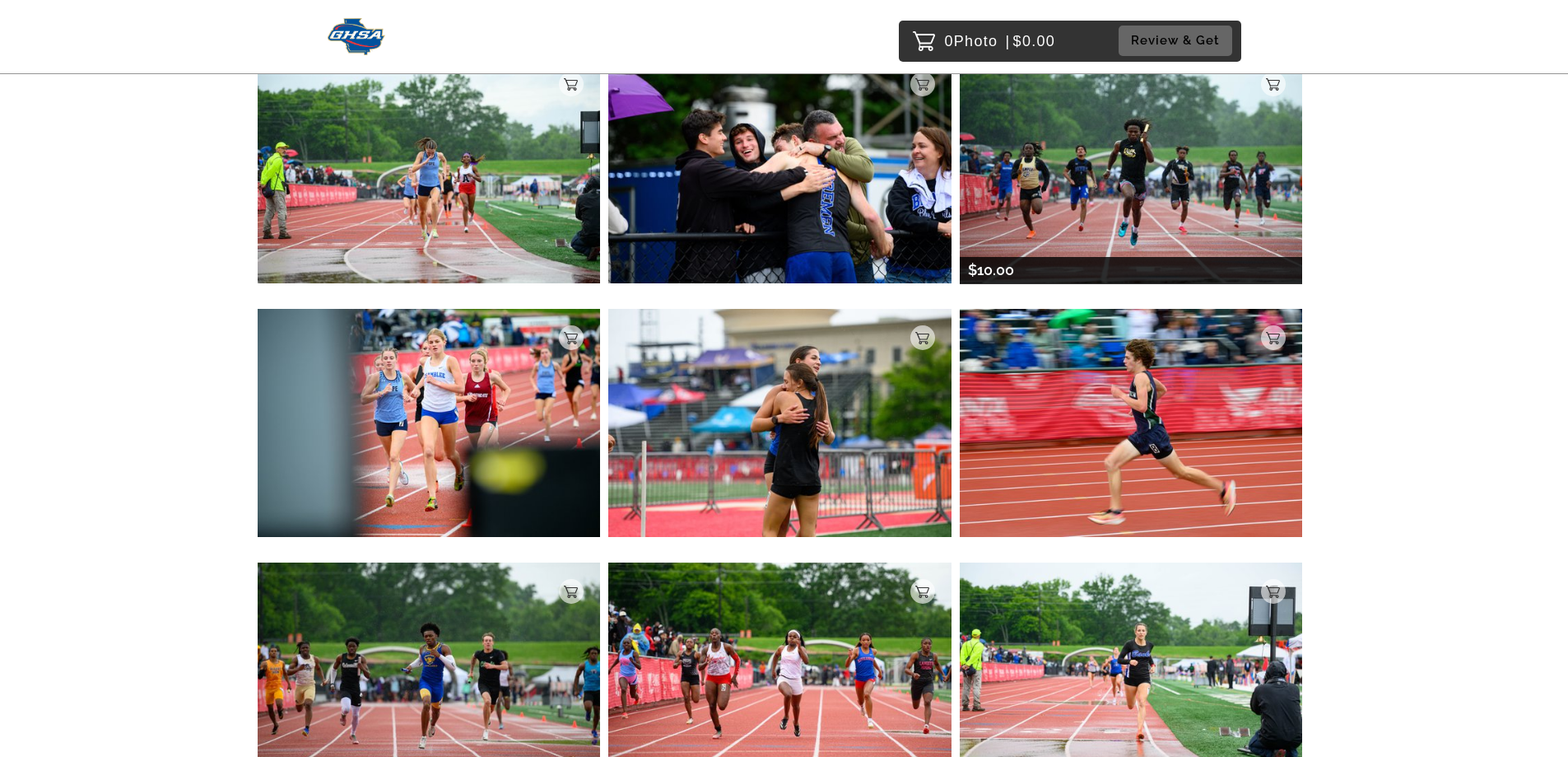
click at [1122, 143] on img at bounding box center [1130, 169] width 343 height 228
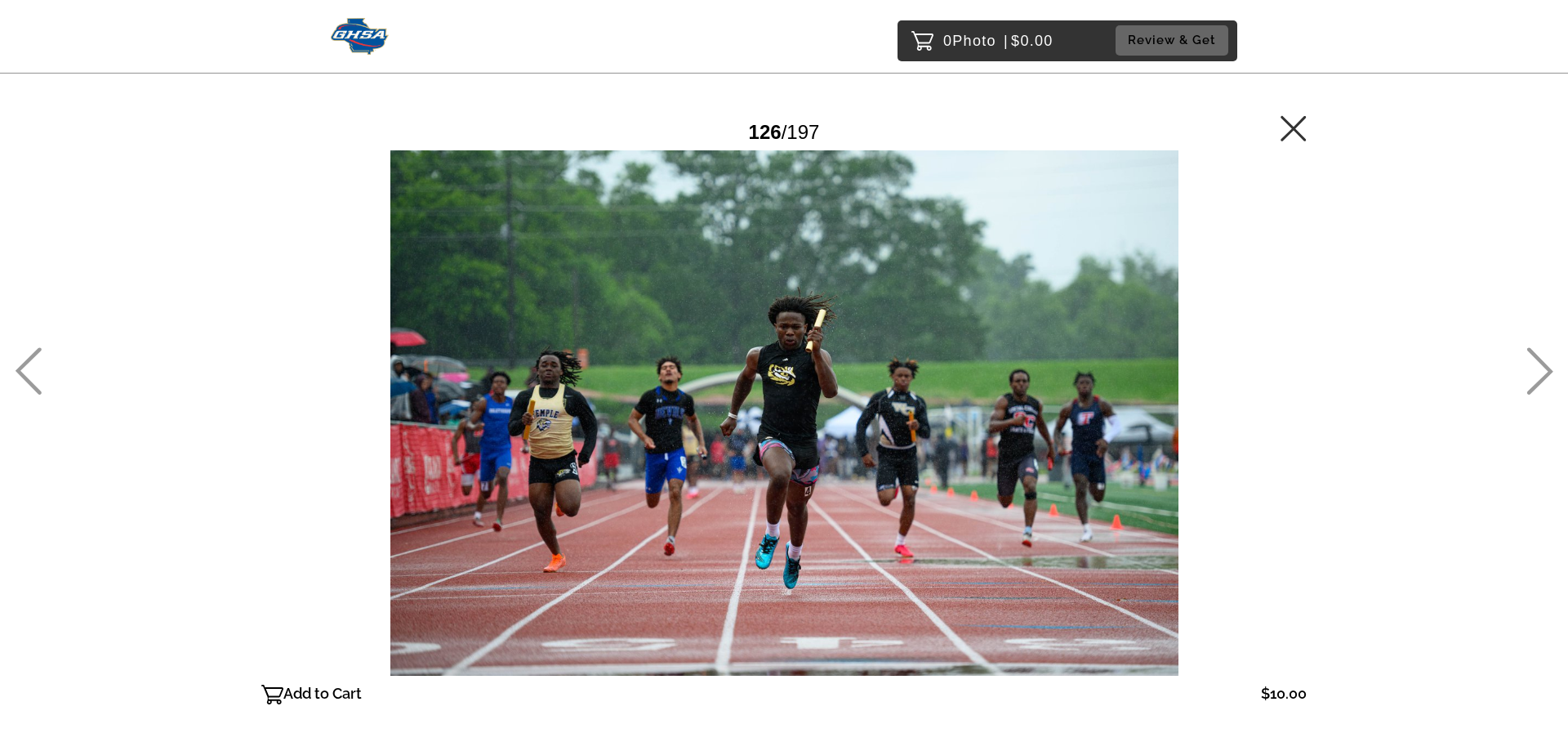
click at [1305, 130] on icon at bounding box center [1294, 129] width 26 height 26
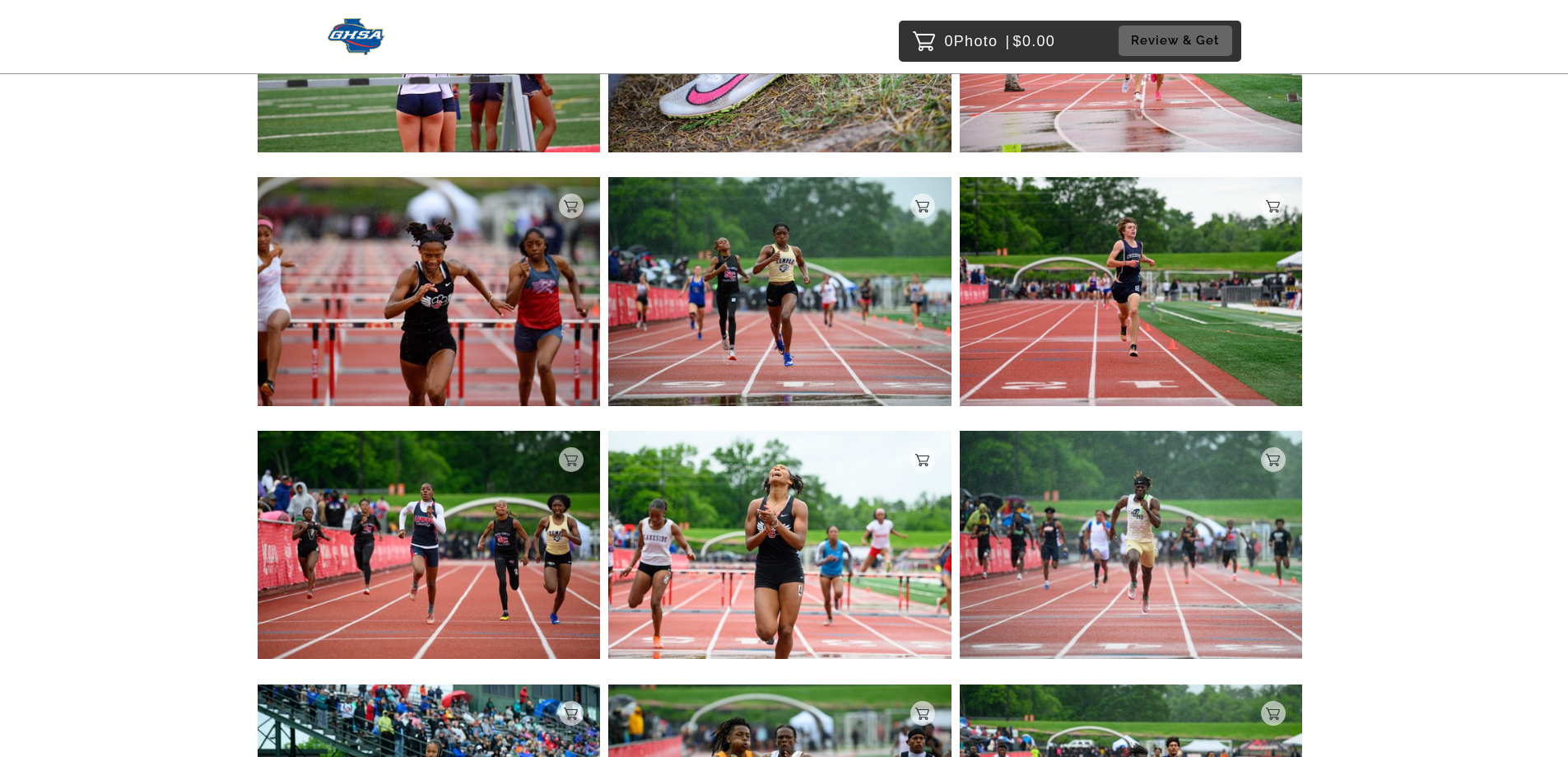
scroll to position [16174, 0]
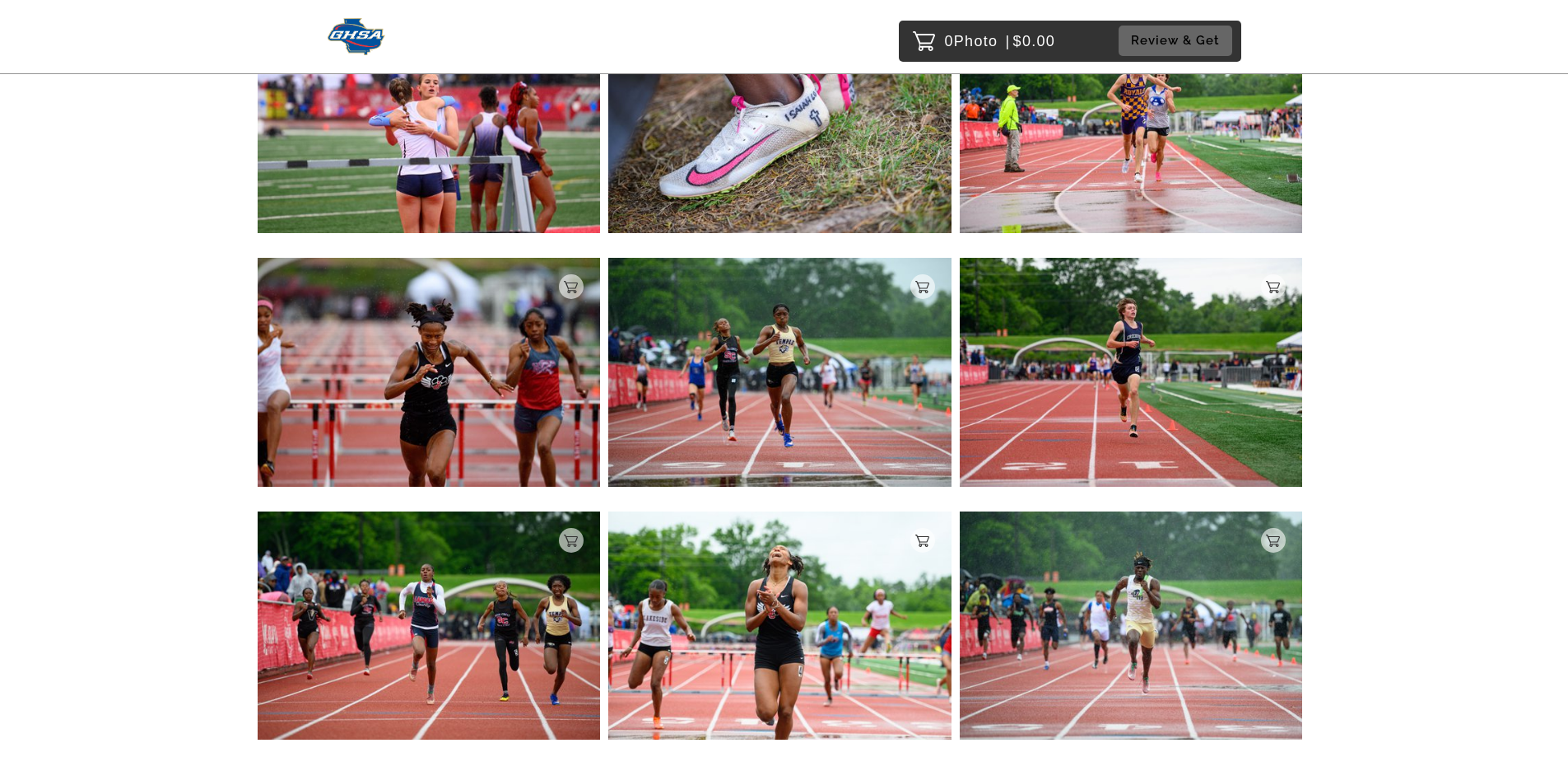
scroll to position [15845, 0]
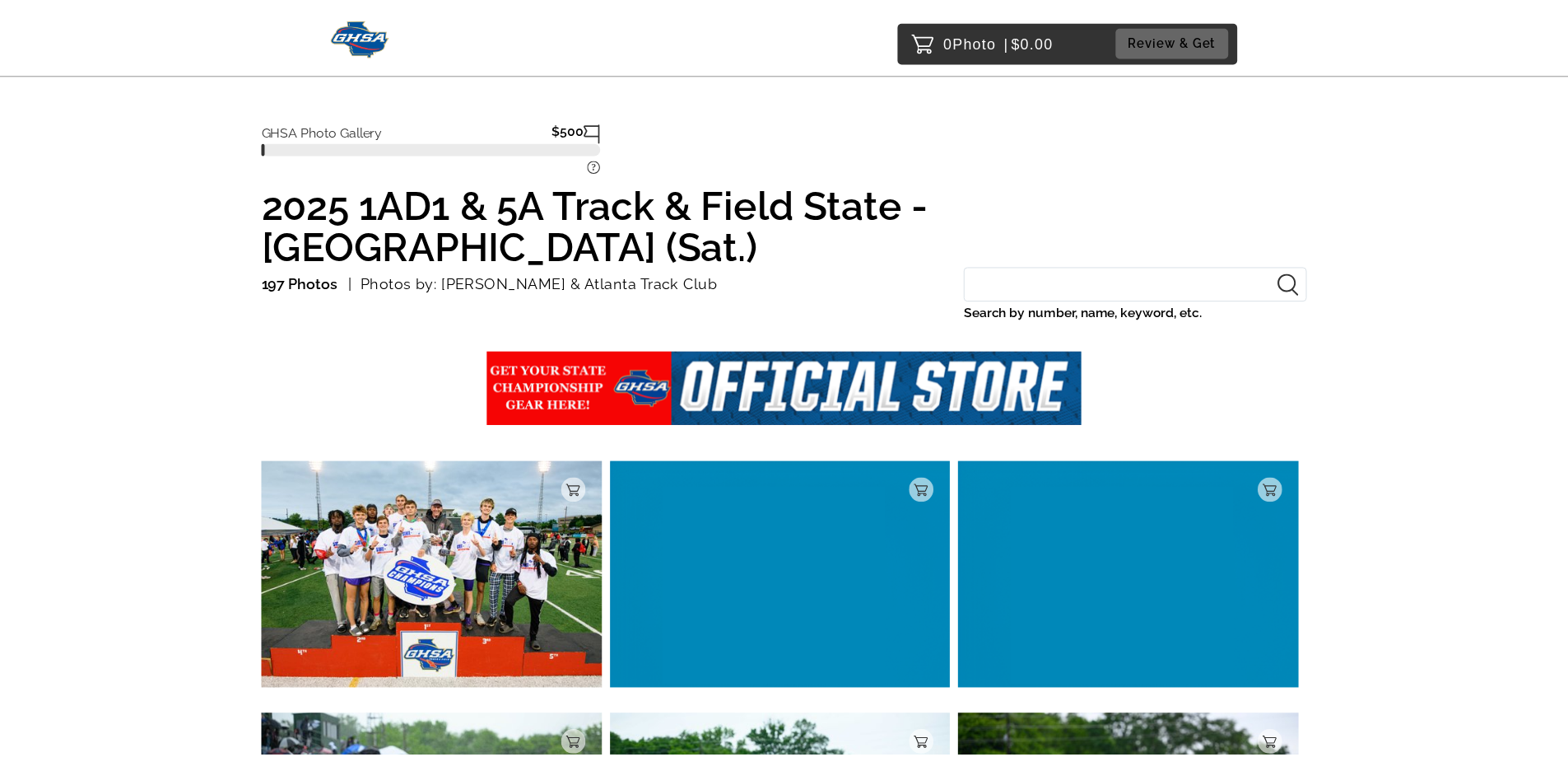
scroll to position [863, 0]
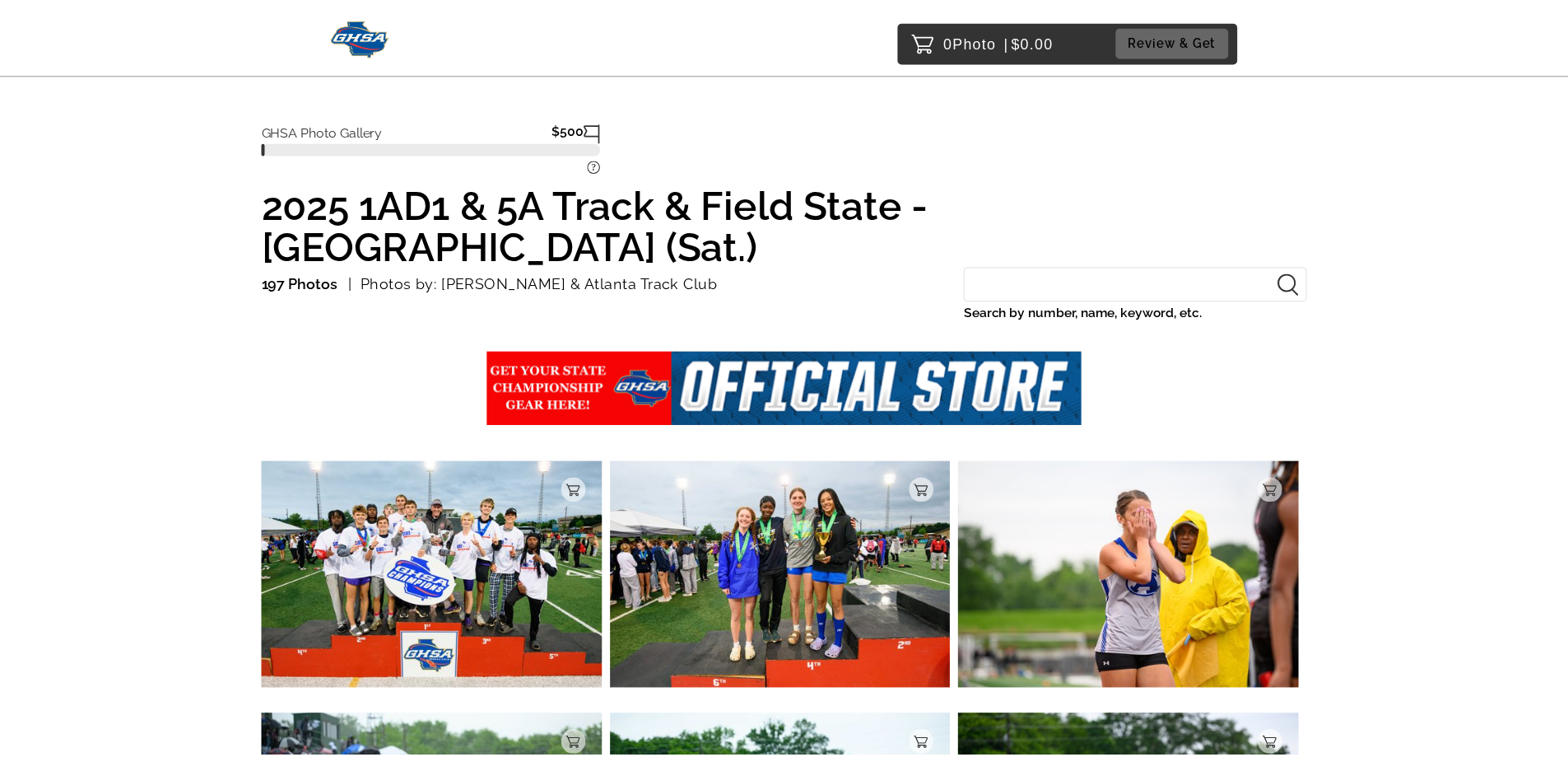
scroll to position [160, 0]
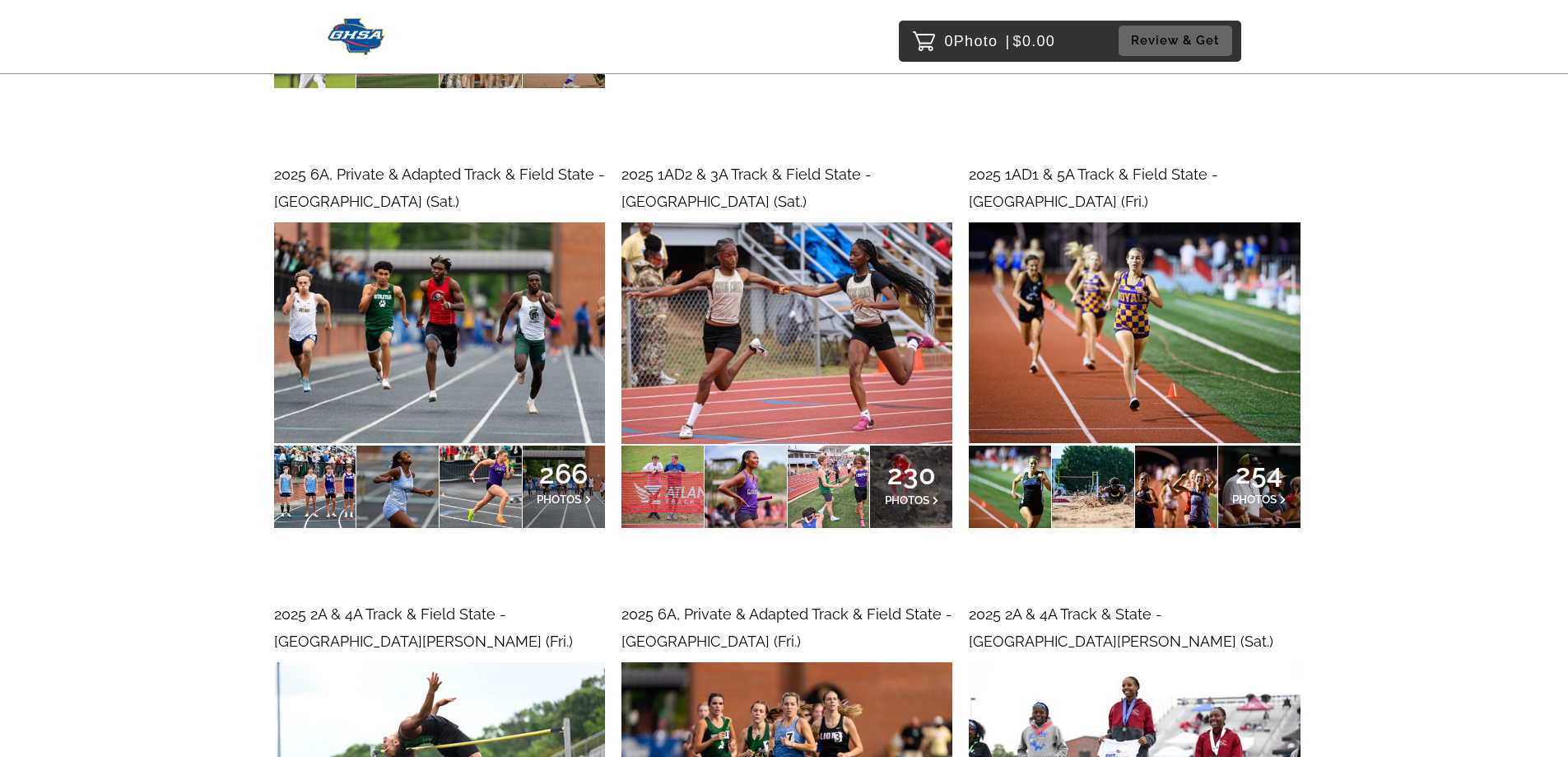
scroll to position [1153, 0]
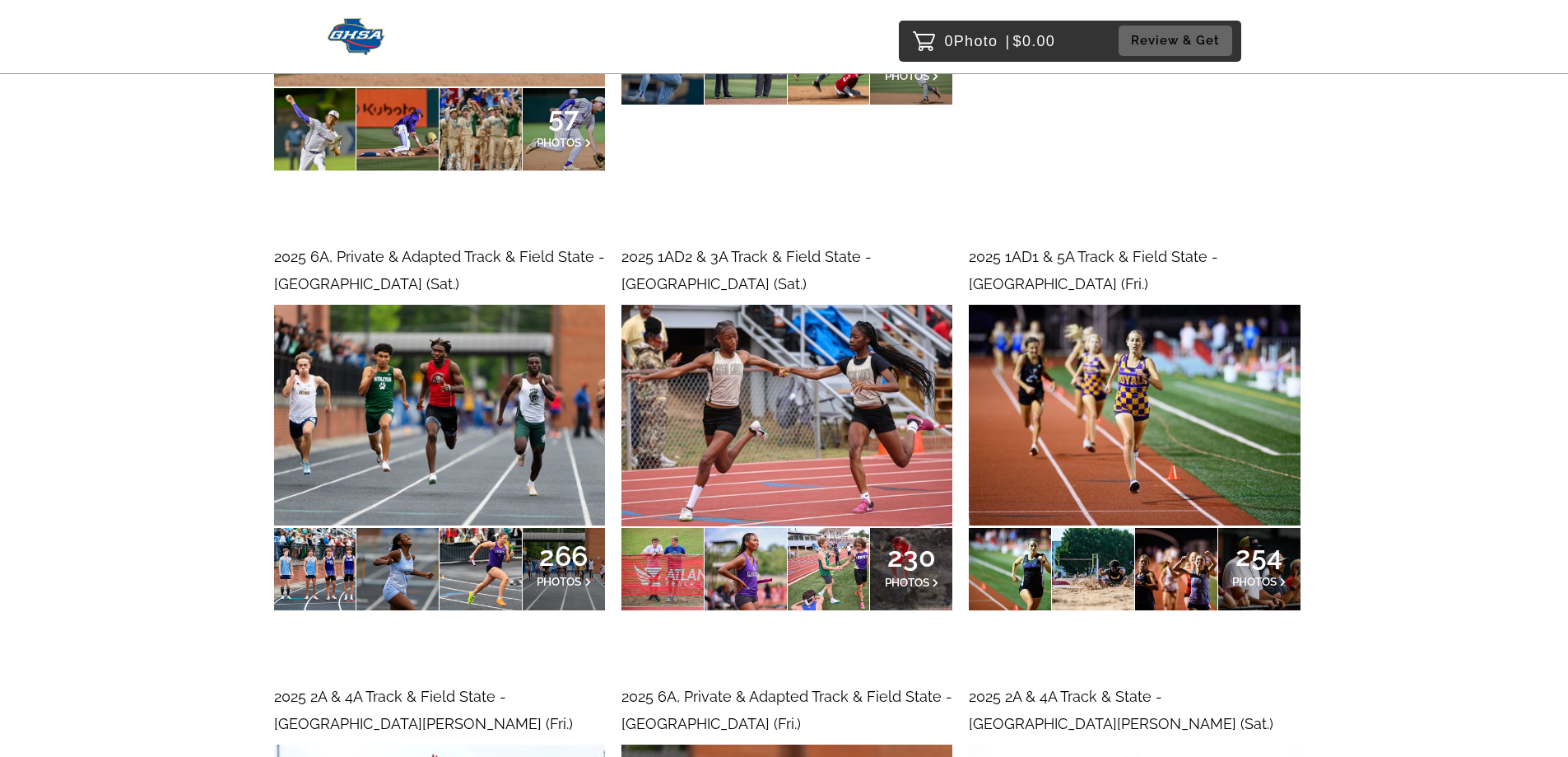
click at [574, 580] on span "PHOTOS" at bounding box center [559, 582] width 45 height 13
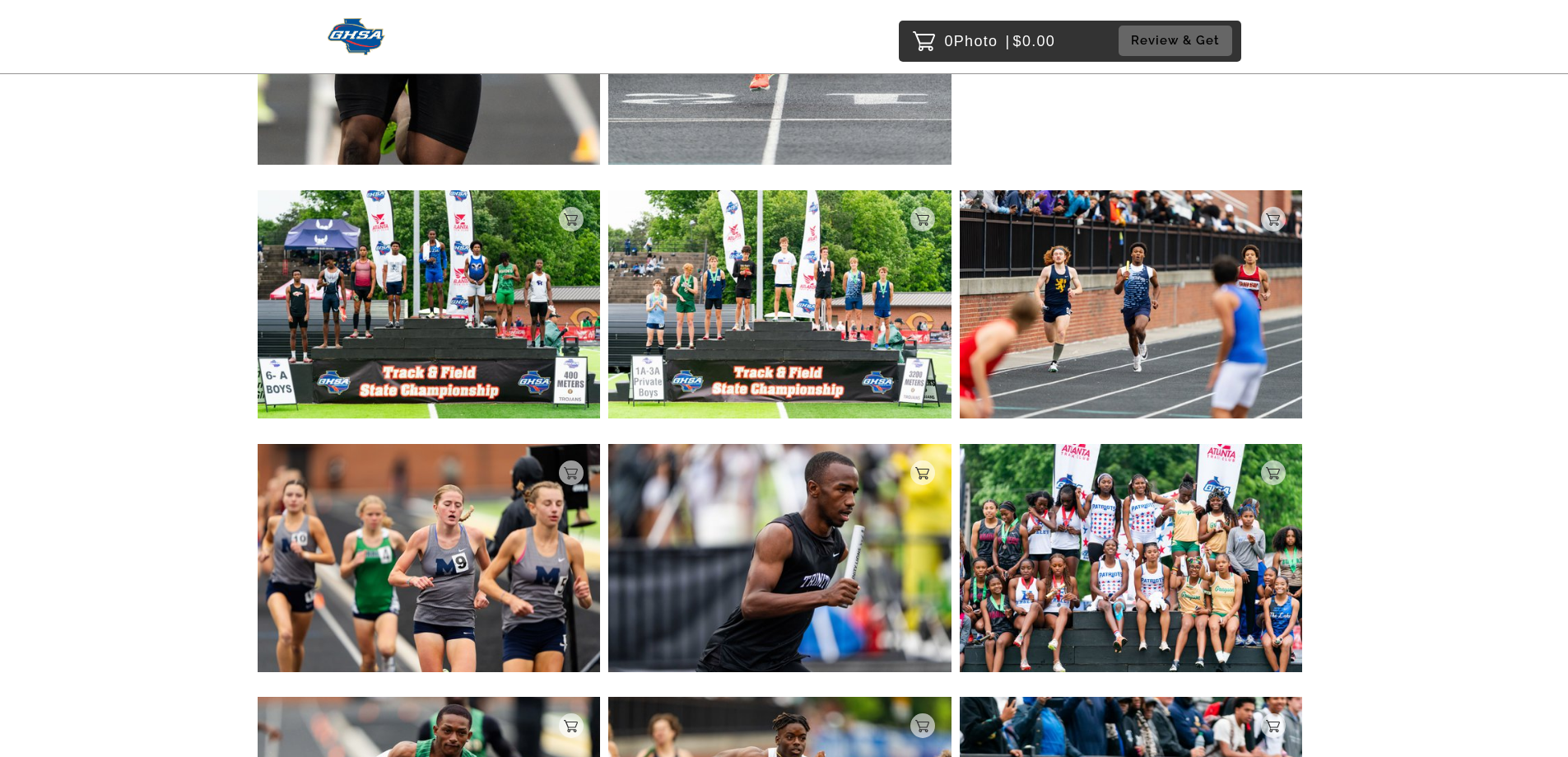
scroll to position [1482, 0]
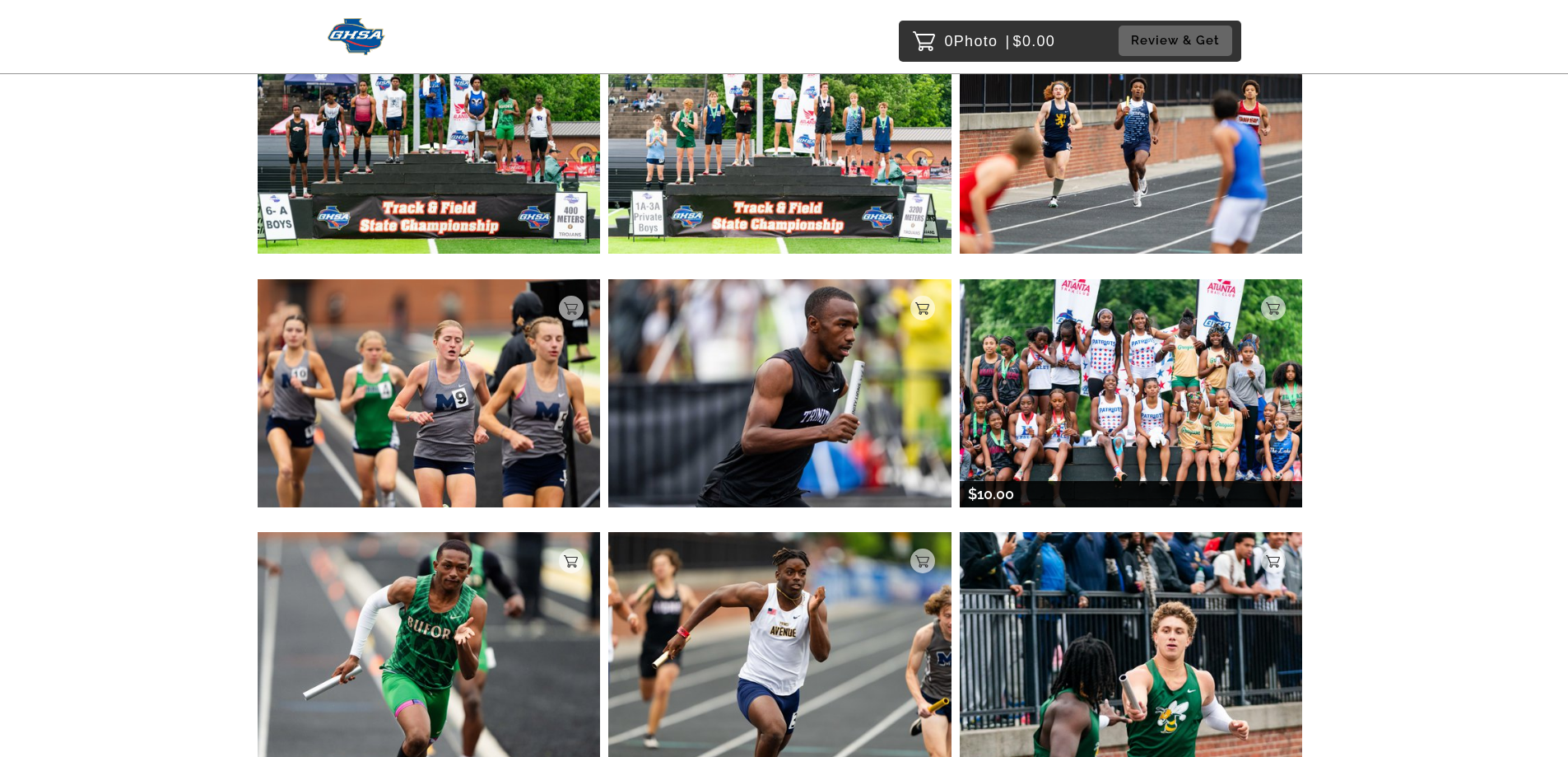
click at [1208, 441] on img at bounding box center [1130, 393] width 343 height 228
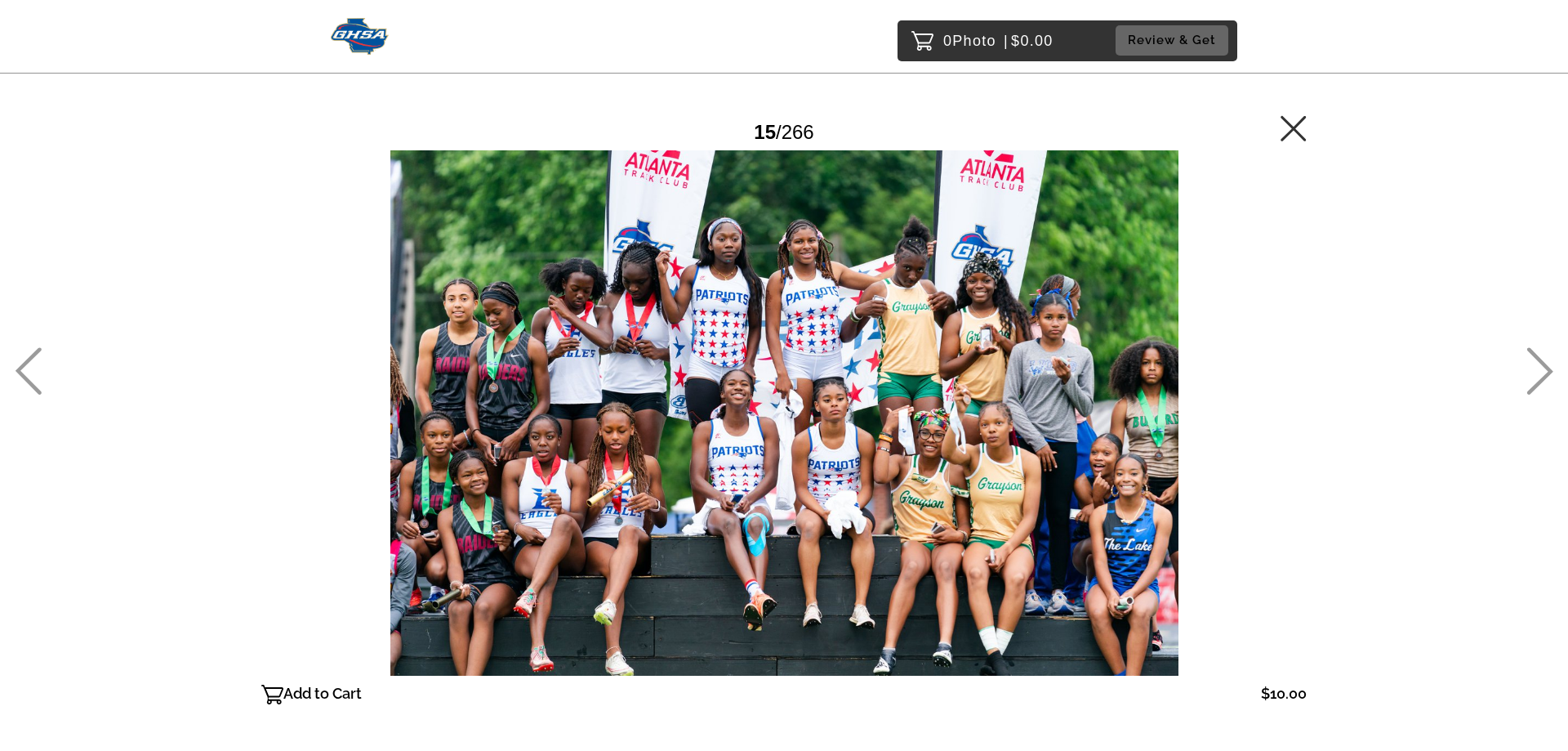
click at [1288, 131] on icon at bounding box center [1294, 129] width 26 height 26
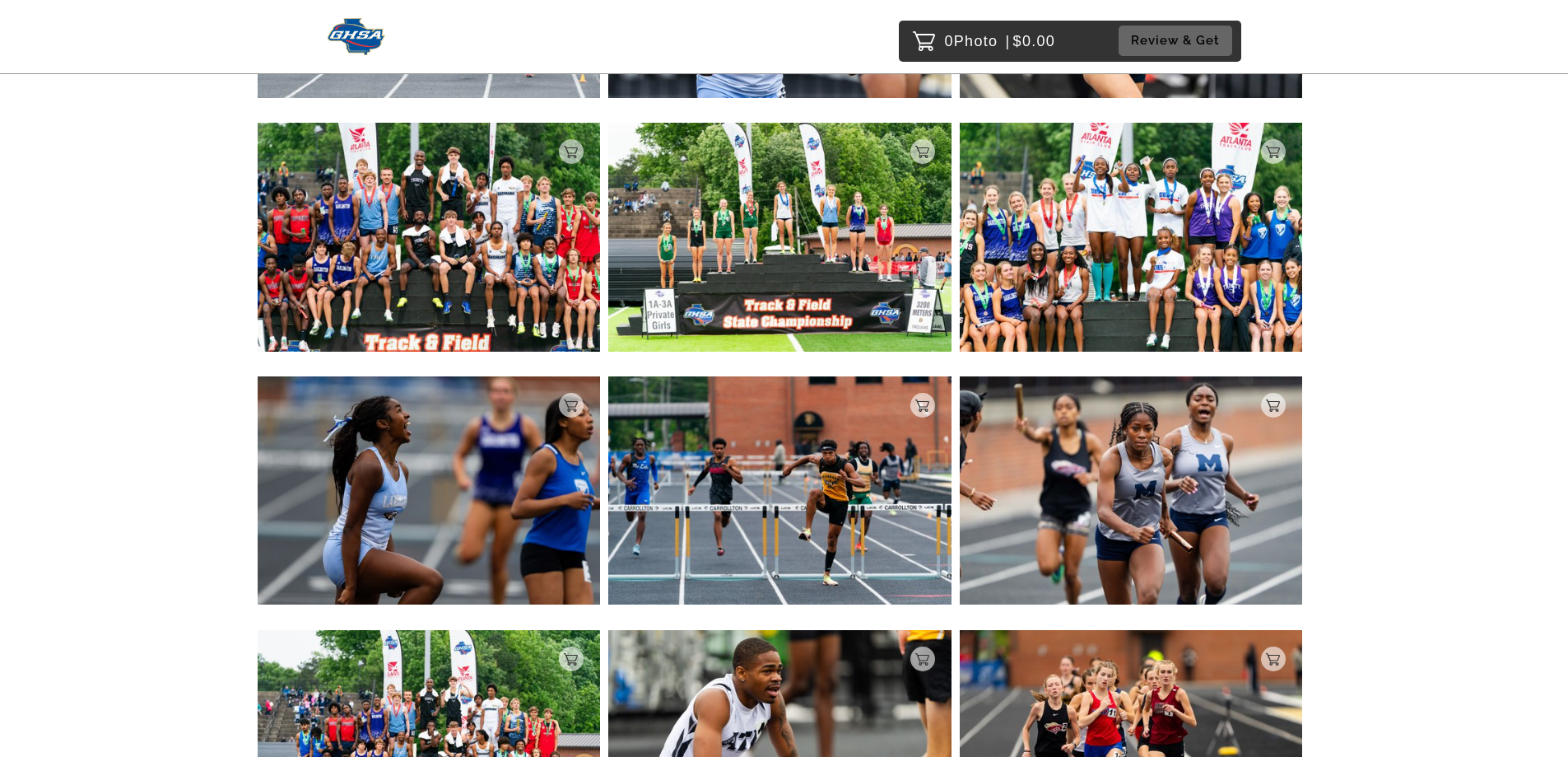
scroll to position [7460, 0]
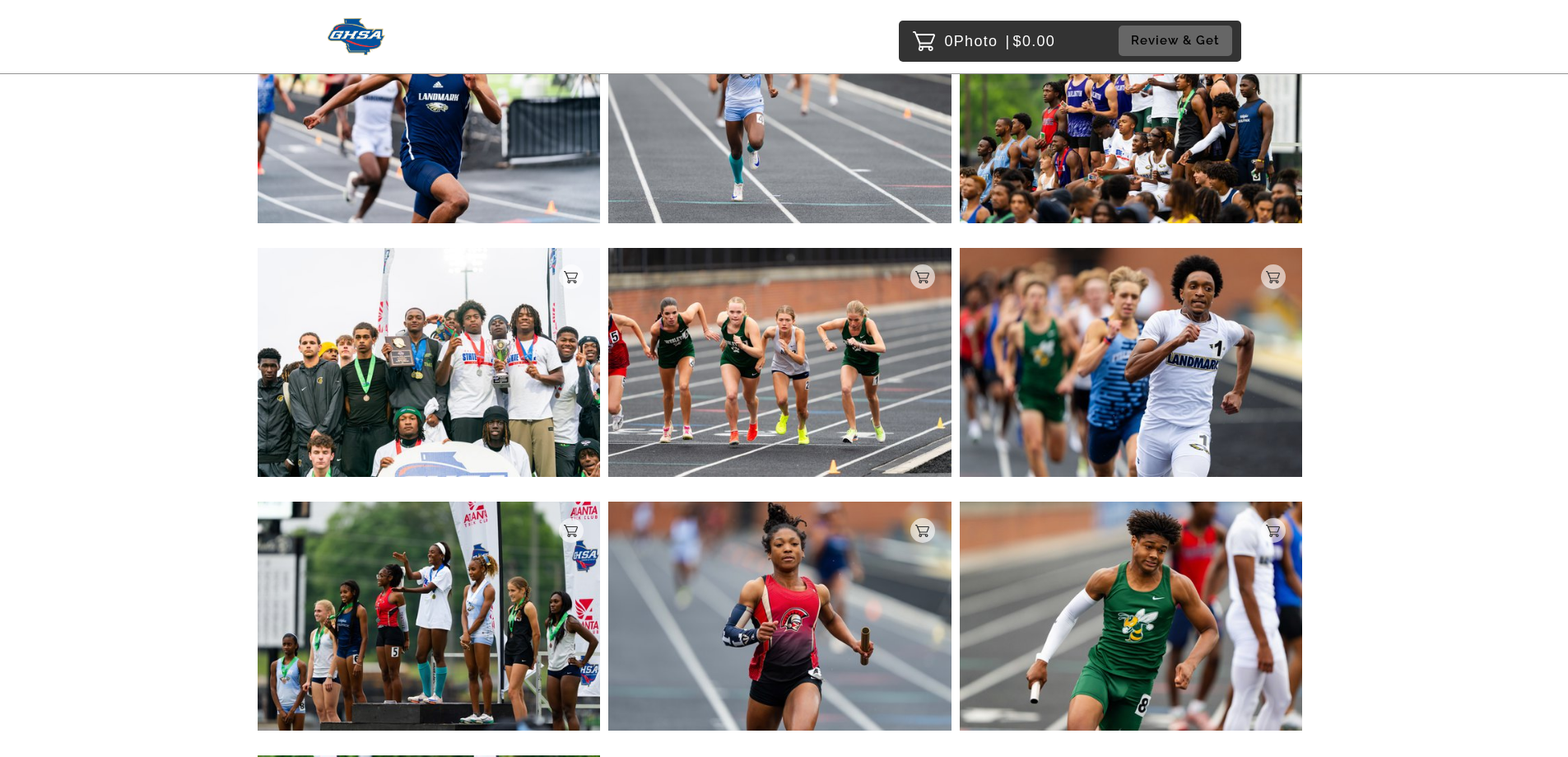
scroll to position [15201, 0]
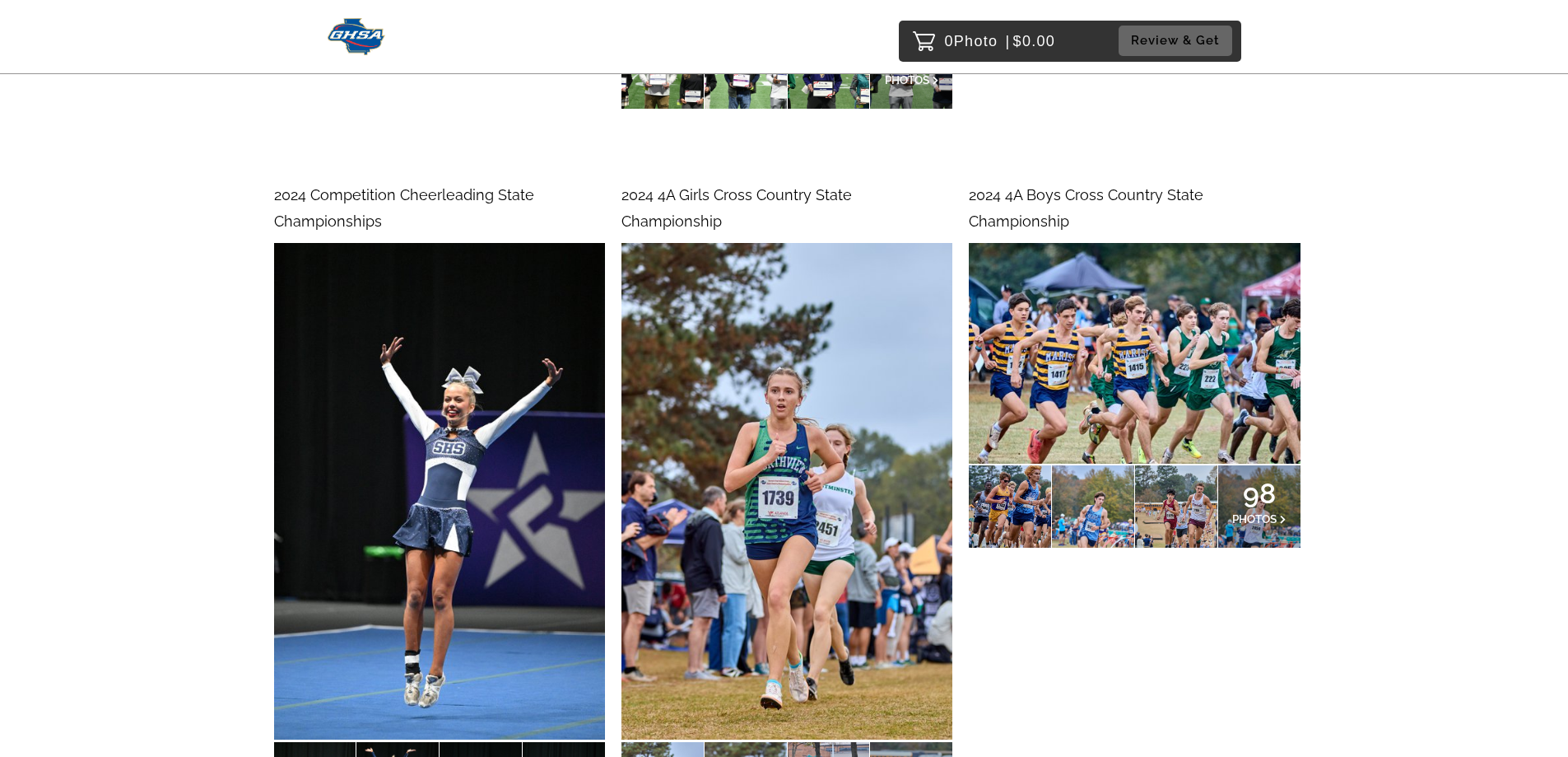
scroll to position [12270, 0]
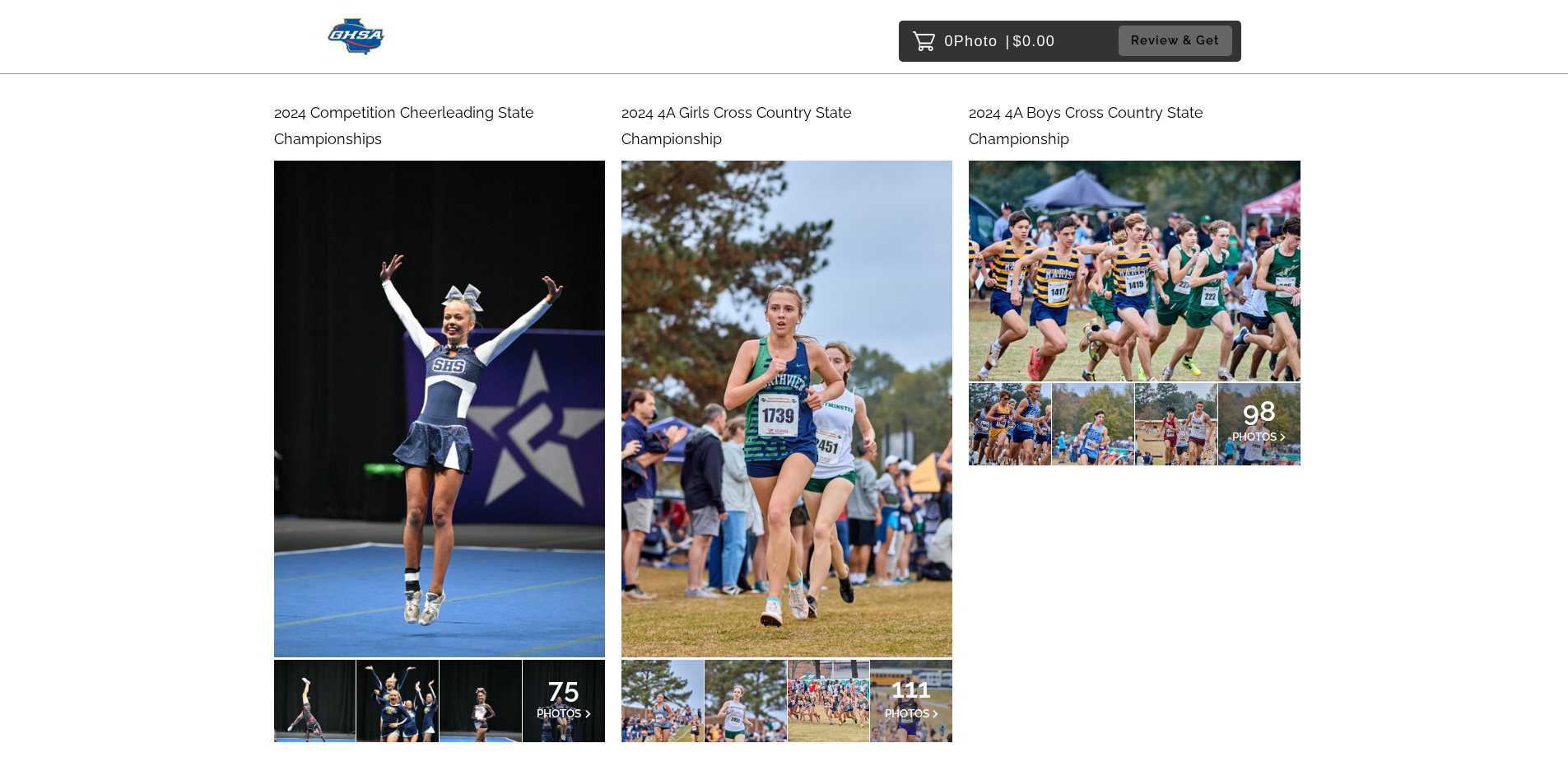
click at [727, 320] on img at bounding box center [786, 409] width 331 height 498
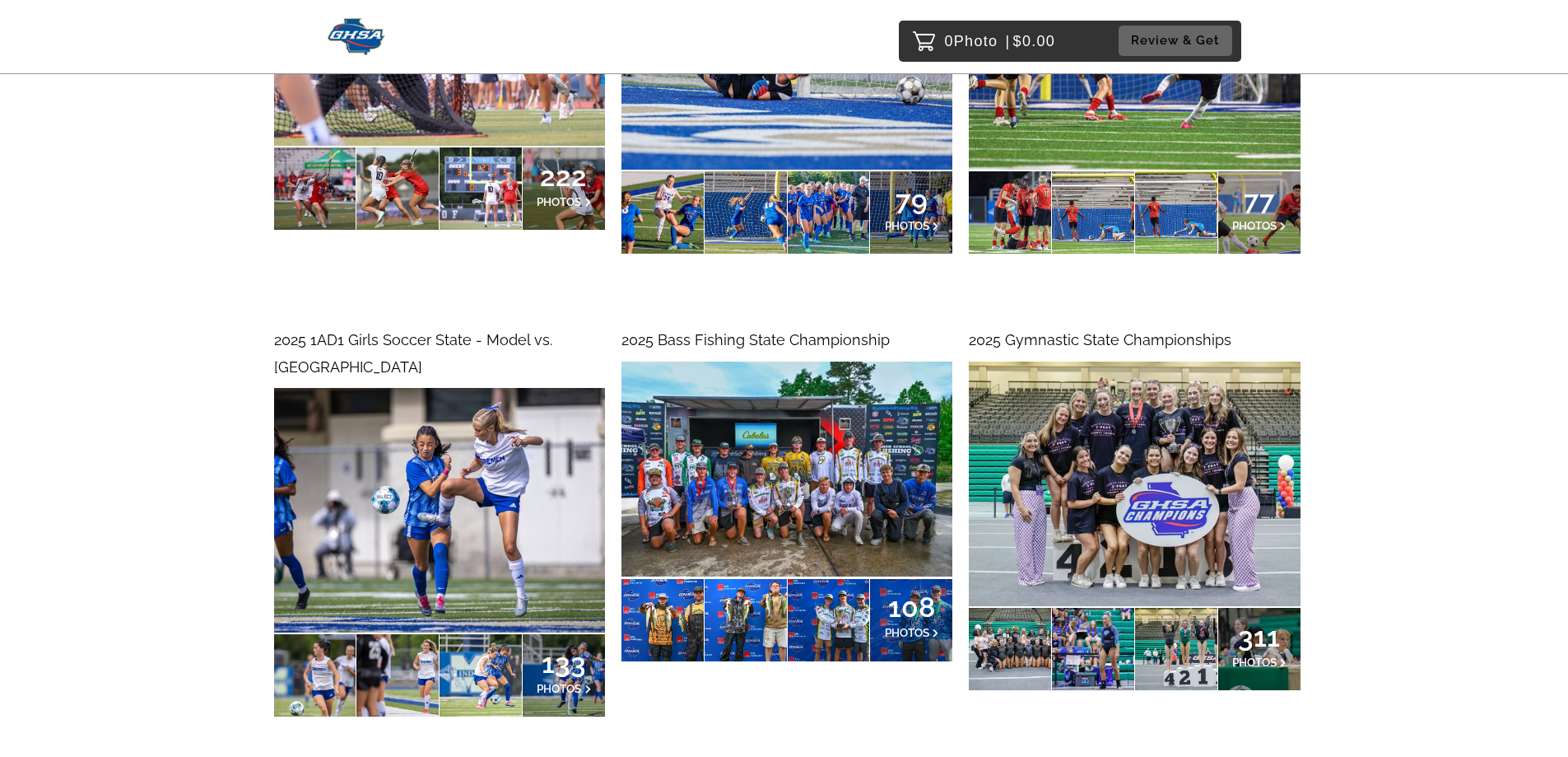
scroll to position [2882, 0]
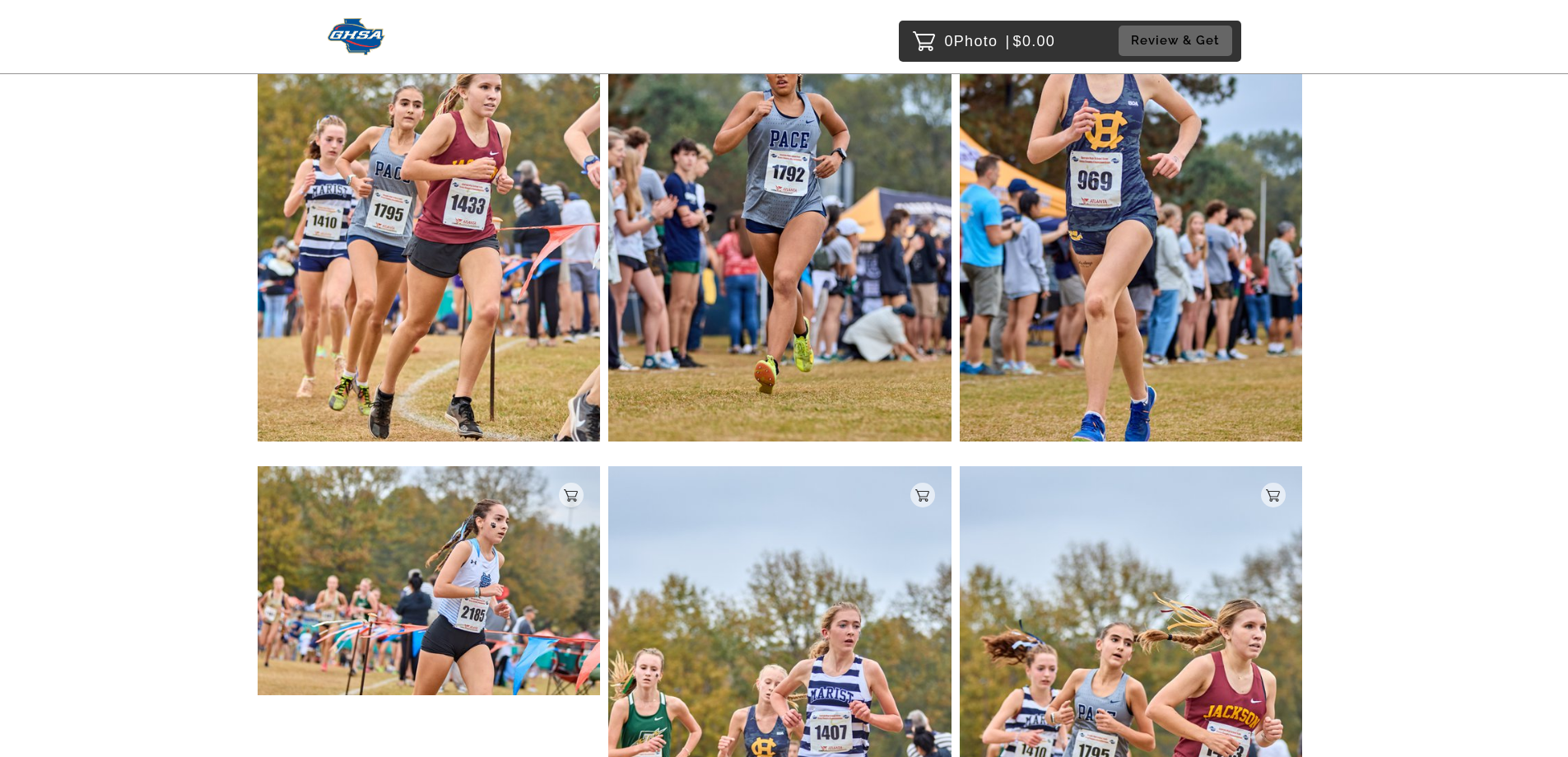
scroll to position [15531, 0]
